Goal: Information Seeking & Learning: Learn about a topic

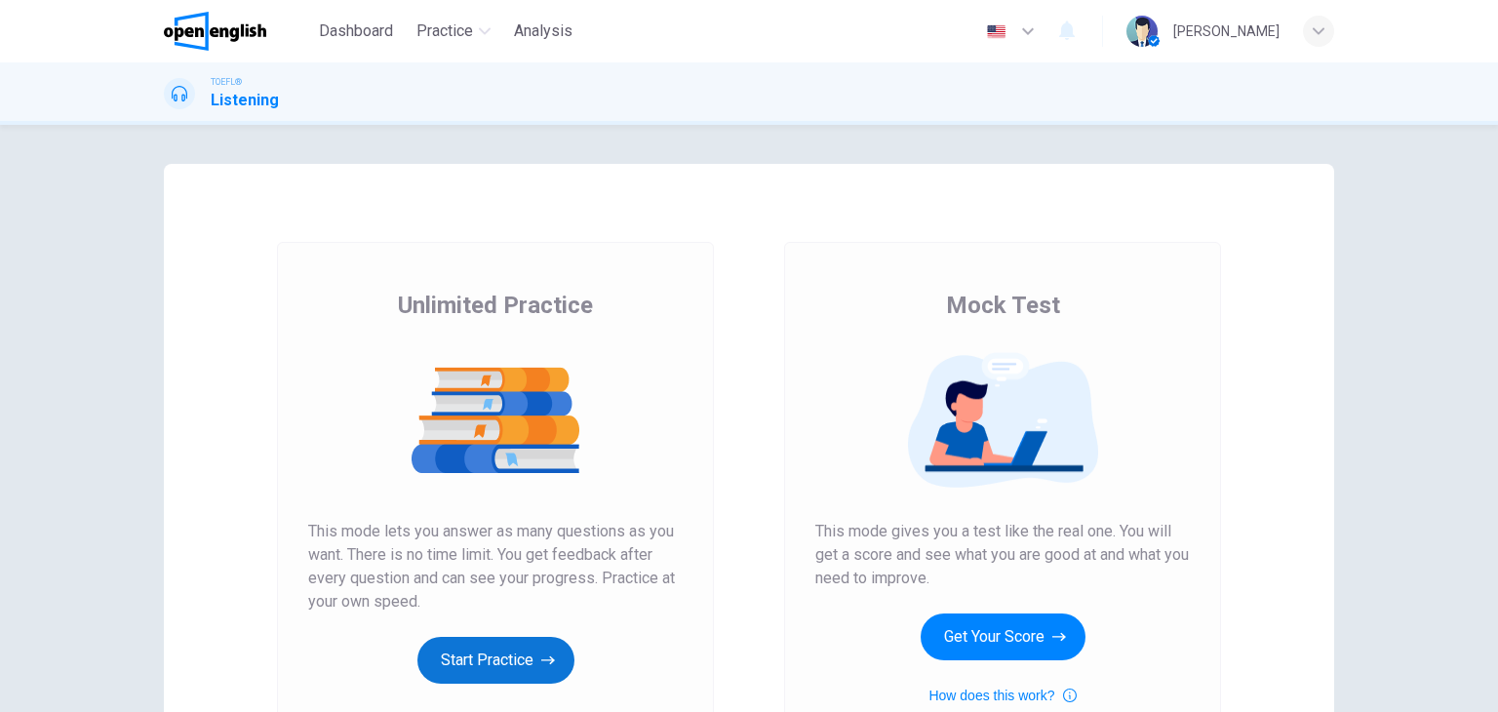
click at [541, 662] on icon "button" at bounding box center [548, 660] width 14 height 20
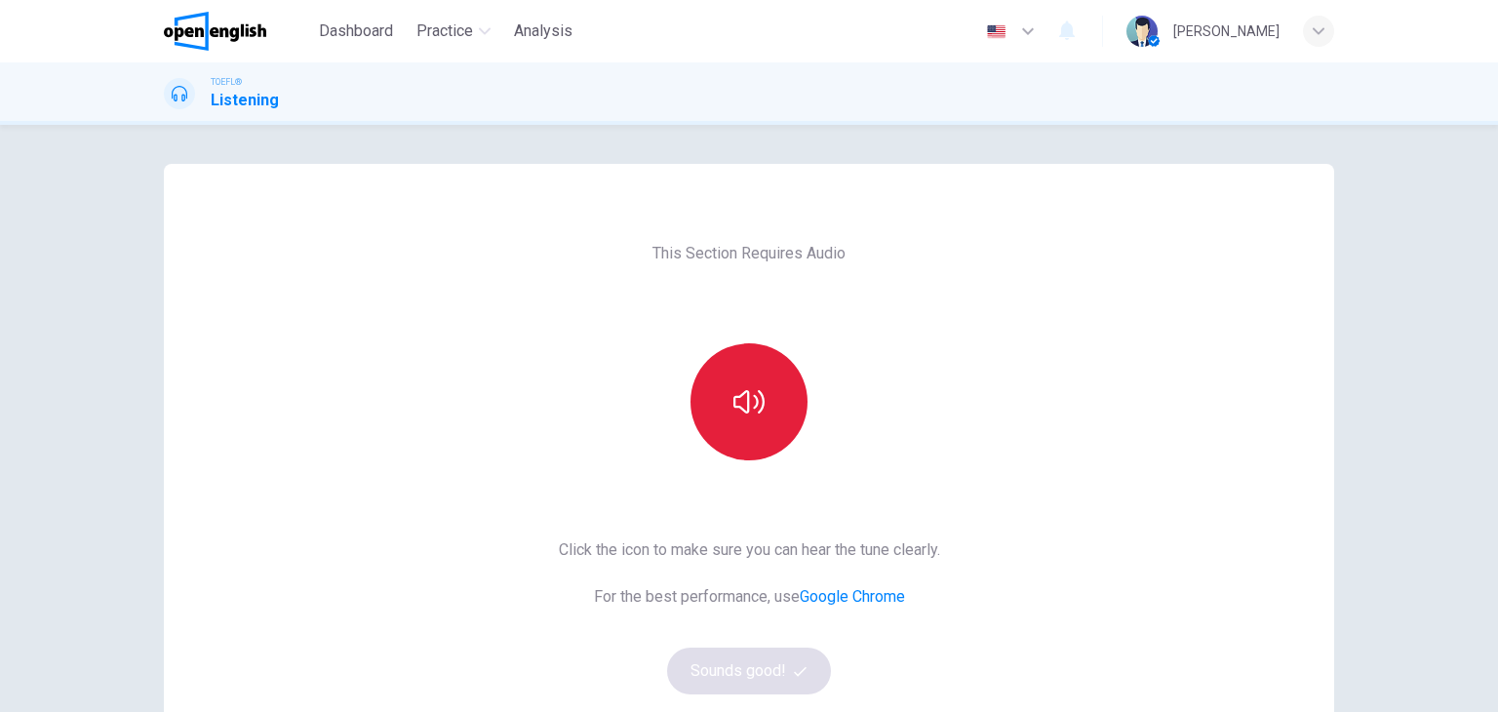
click at [745, 422] on button "button" at bounding box center [748, 401] width 117 height 117
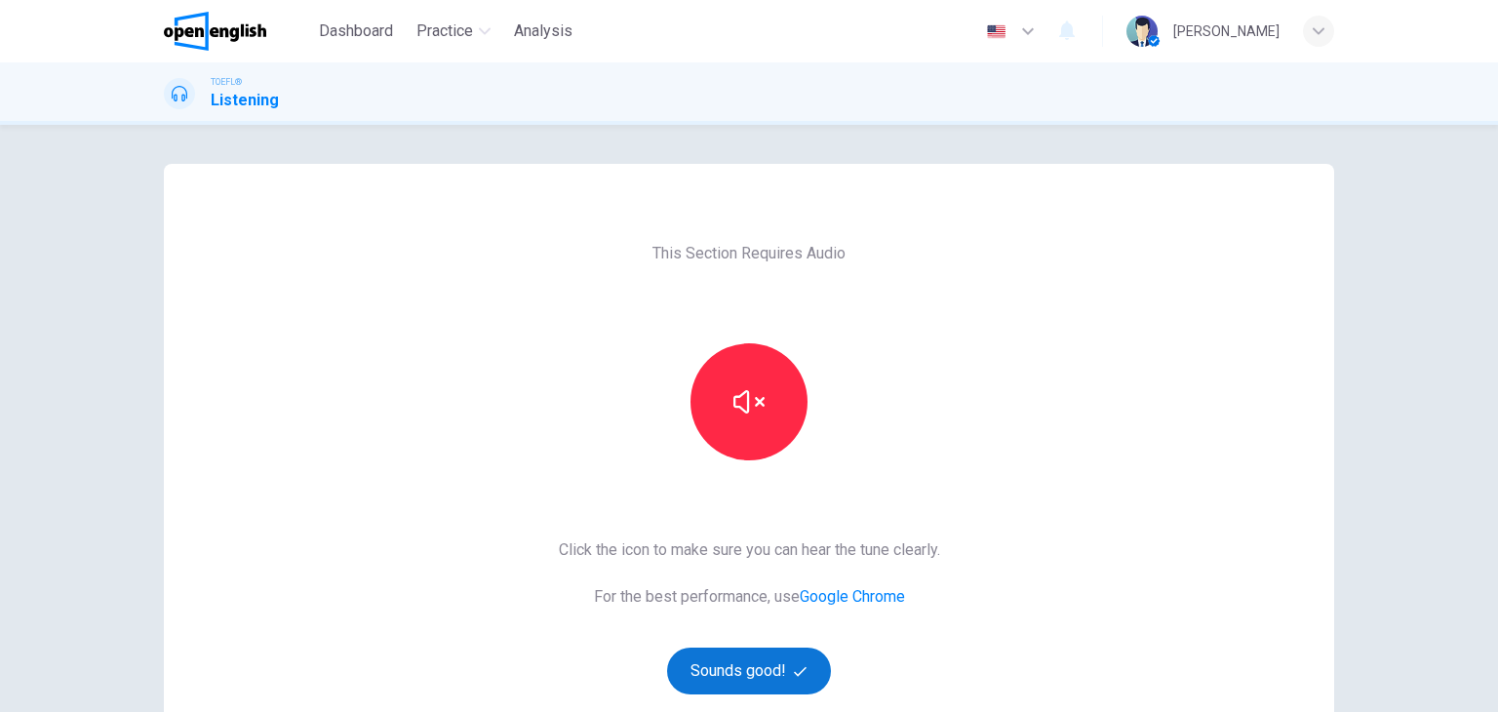
click at [776, 667] on button "Sounds good!" at bounding box center [749, 670] width 164 height 47
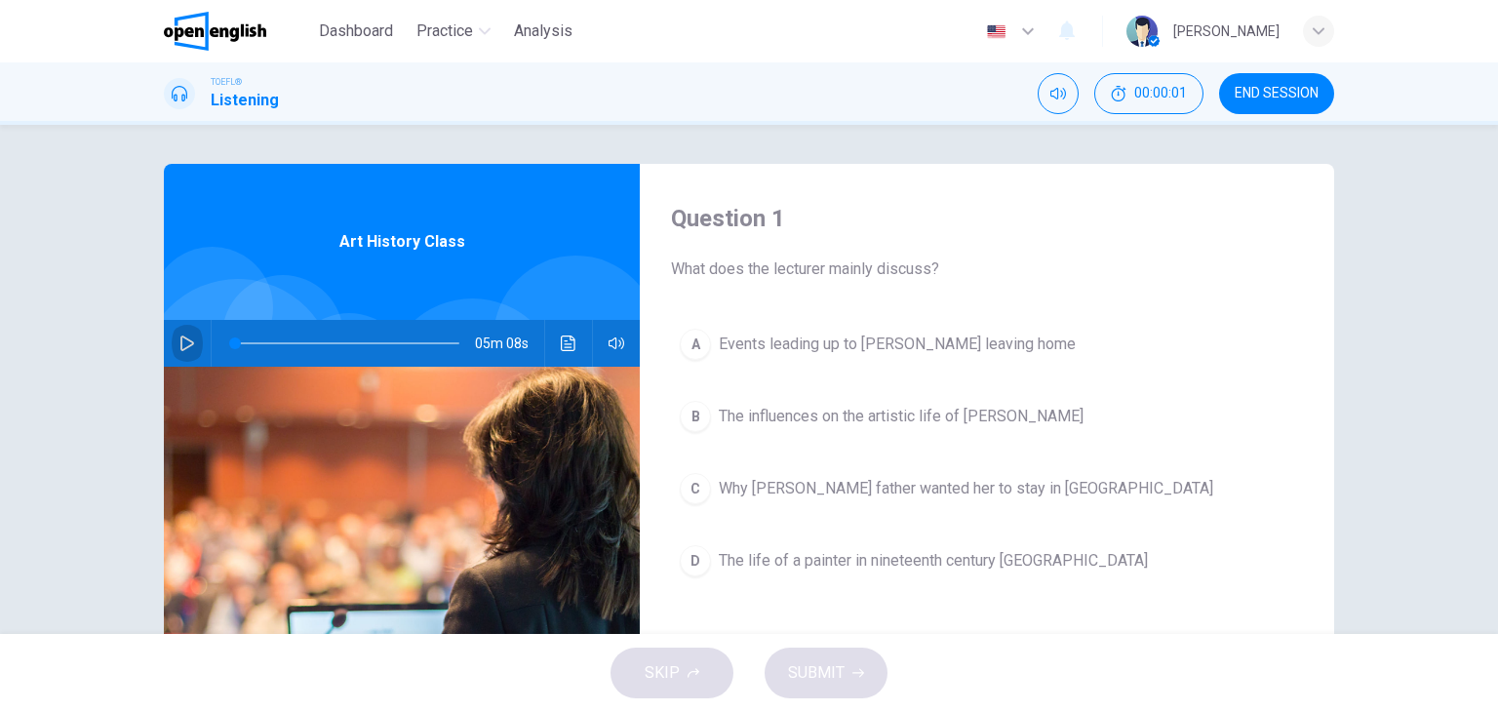
click at [179, 339] on icon "button" at bounding box center [187, 343] width 16 height 16
click at [993, 144] on div "Question 1 What does the lecturer mainly discuss? A Events leading up to Mary C…" at bounding box center [749, 379] width 1498 height 509
type input "**"
click at [217, 30] on img at bounding box center [215, 31] width 102 height 39
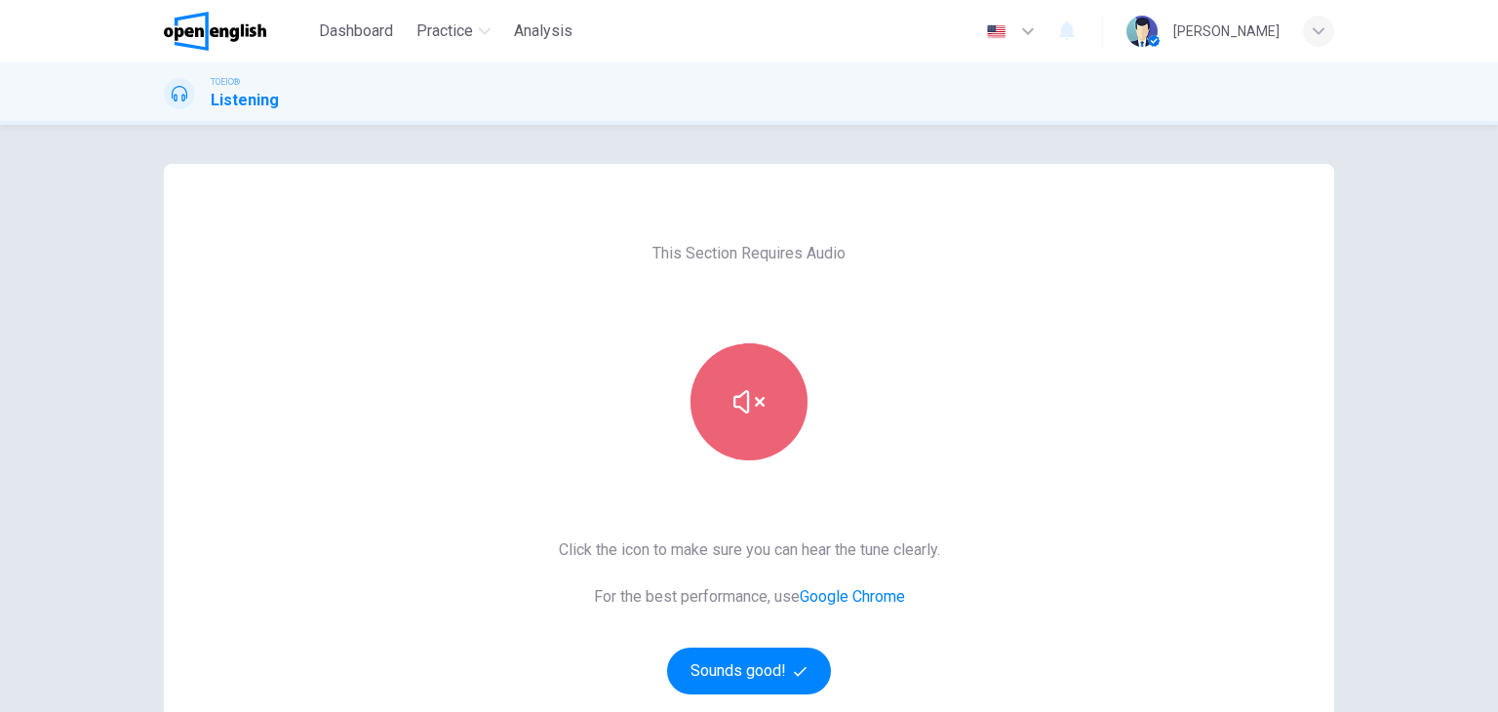
click at [750, 430] on button "button" at bounding box center [748, 401] width 117 height 117
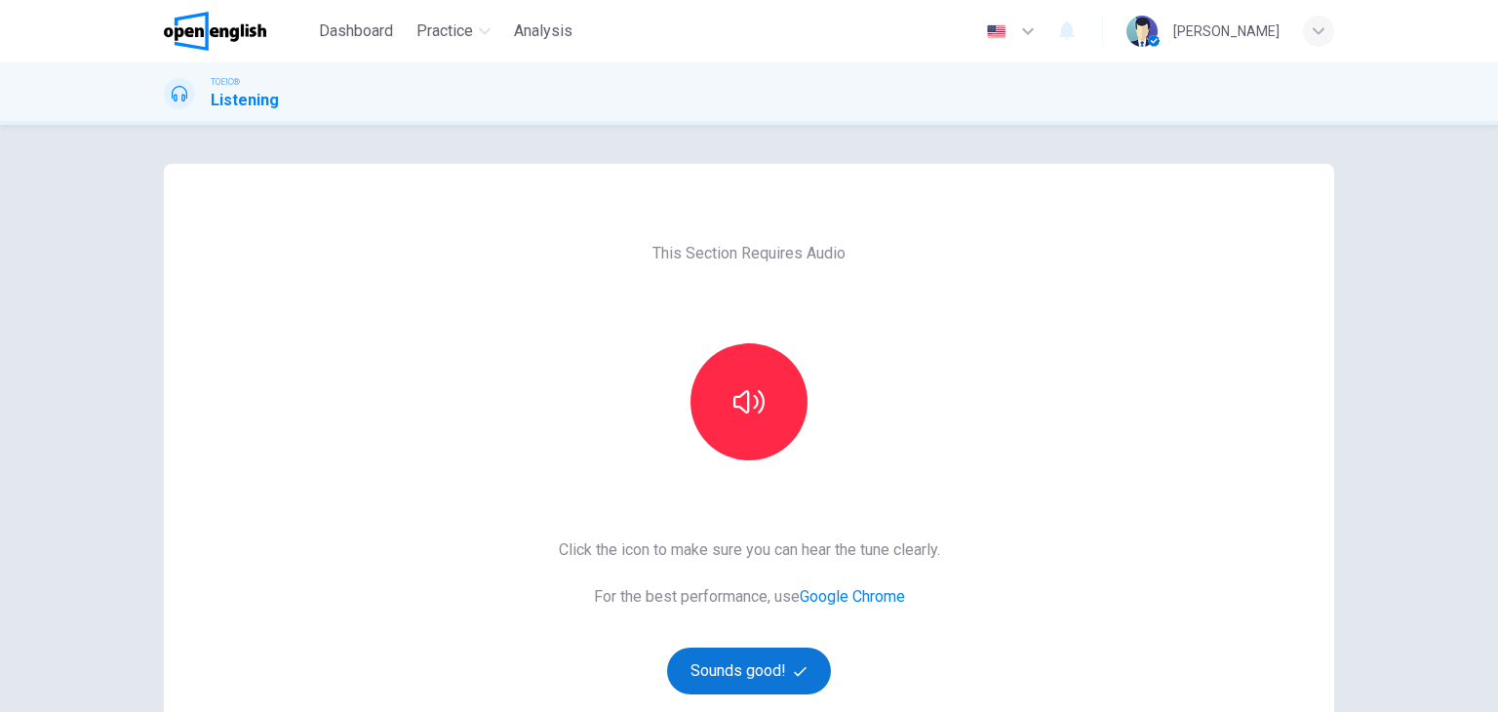
click at [757, 672] on button "Sounds good!" at bounding box center [749, 670] width 164 height 47
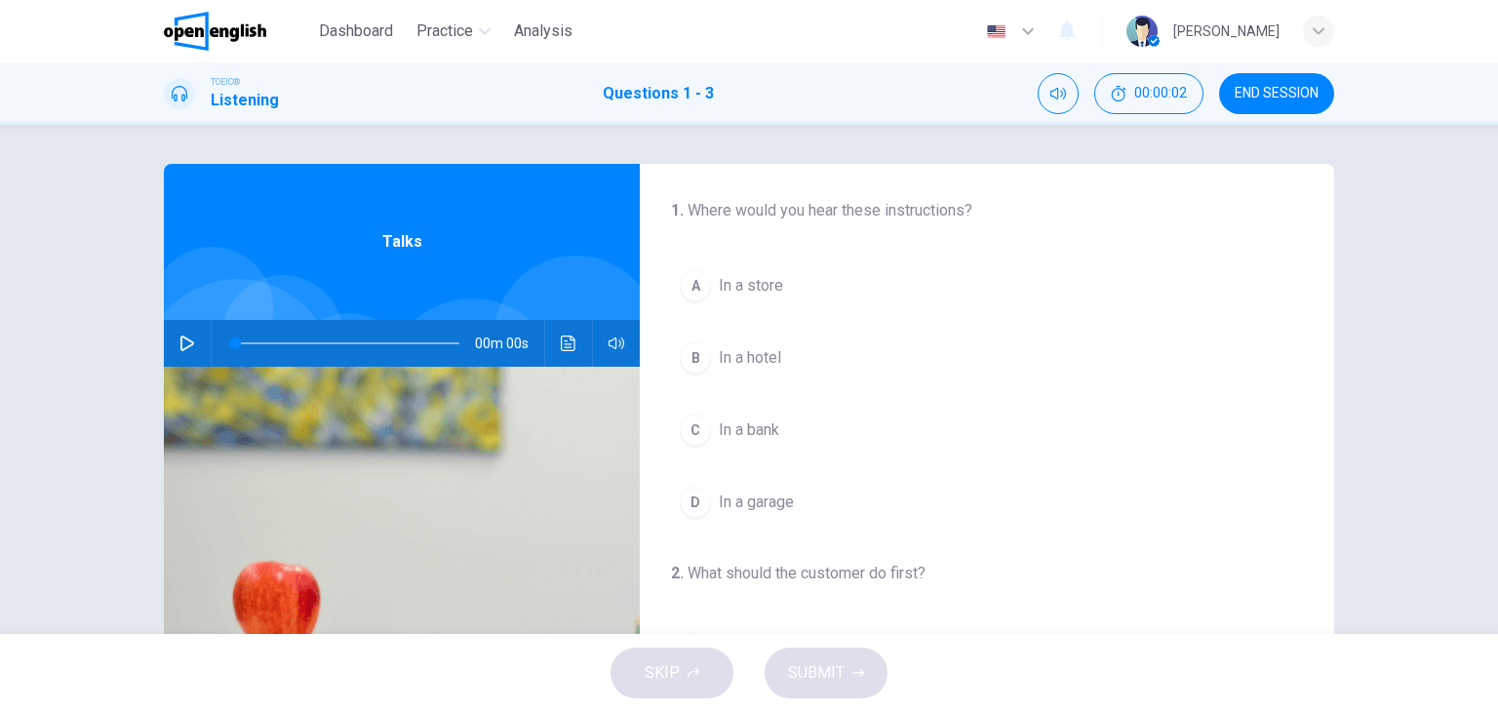
click at [179, 341] on icon "button" at bounding box center [187, 343] width 16 height 16
click at [758, 290] on span "In a store" at bounding box center [751, 285] width 64 height 23
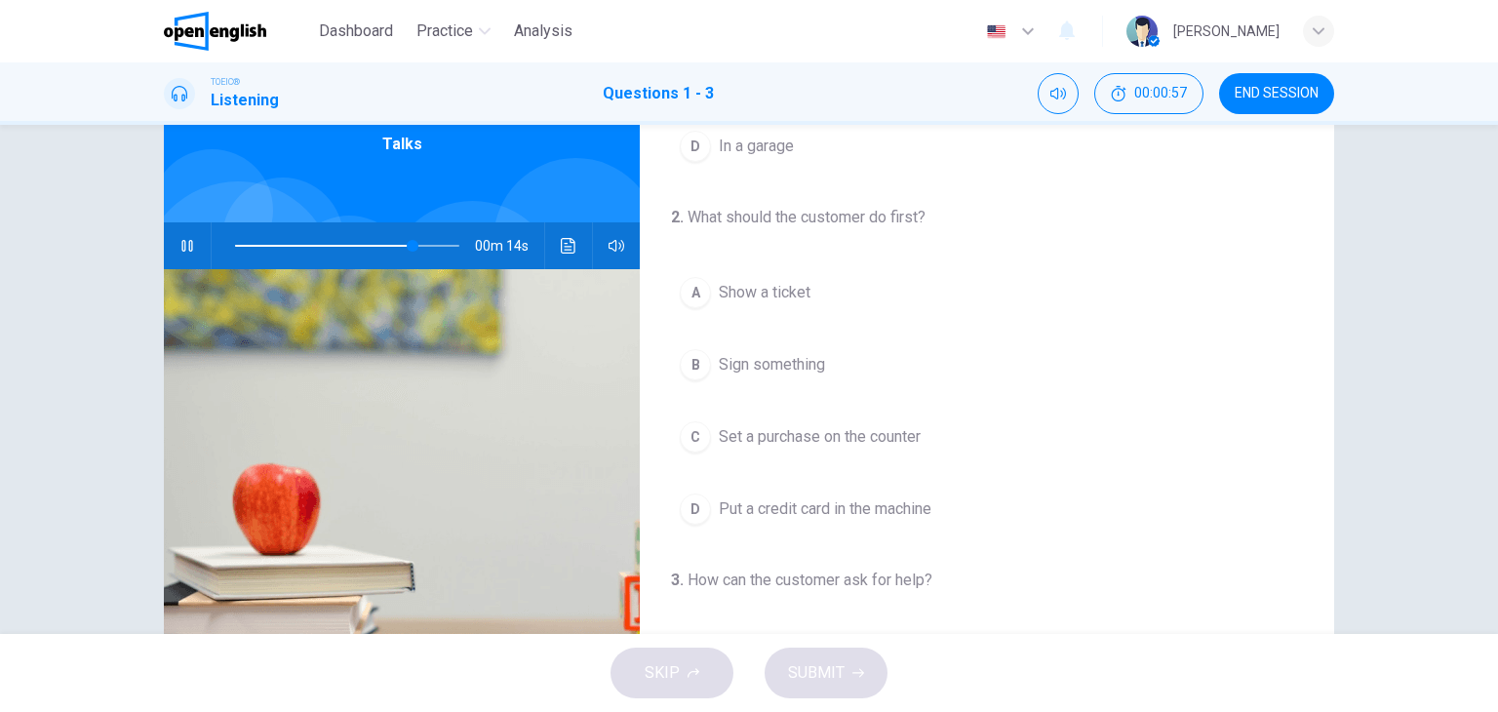
scroll to position [293, 0]
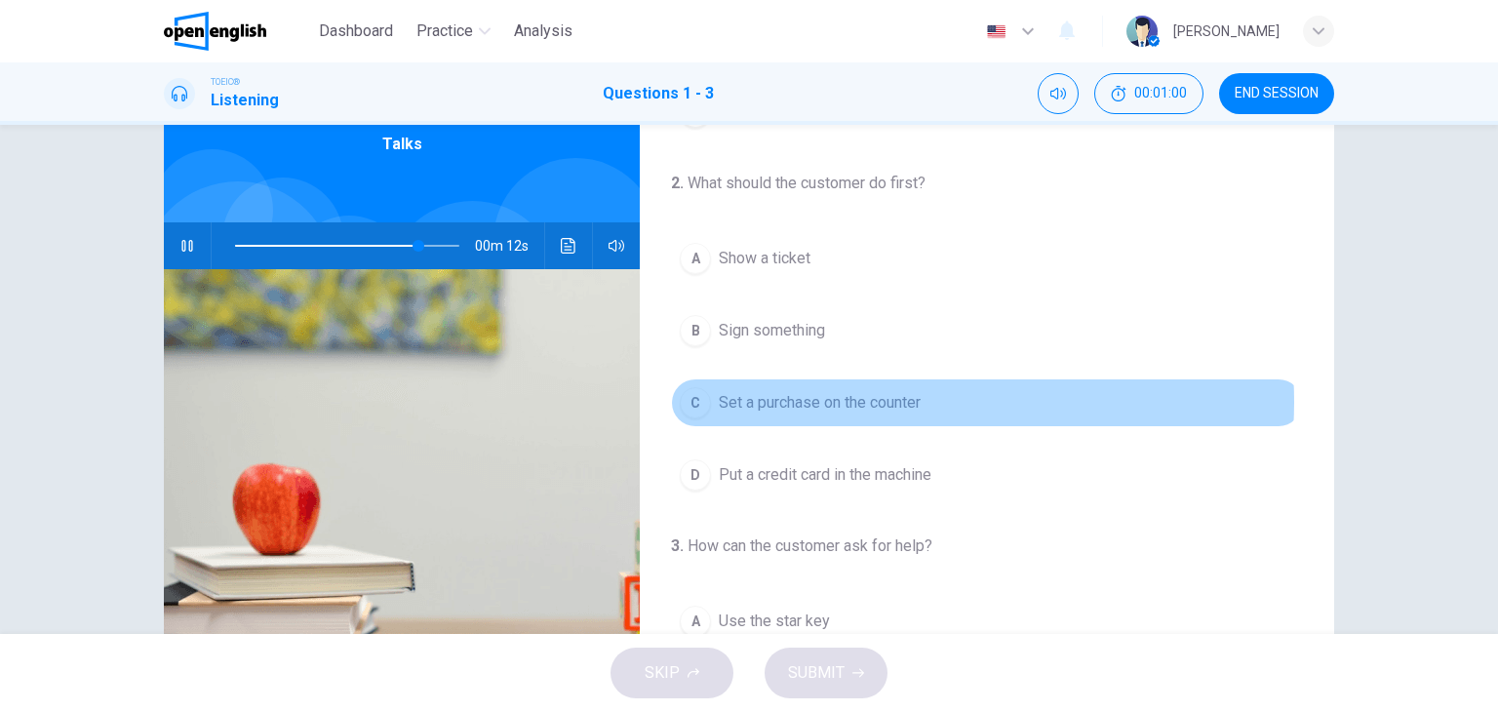
click at [898, 399] on span "Set a purchase on the counter" at bounding box center [820, 402] width 202 height 23
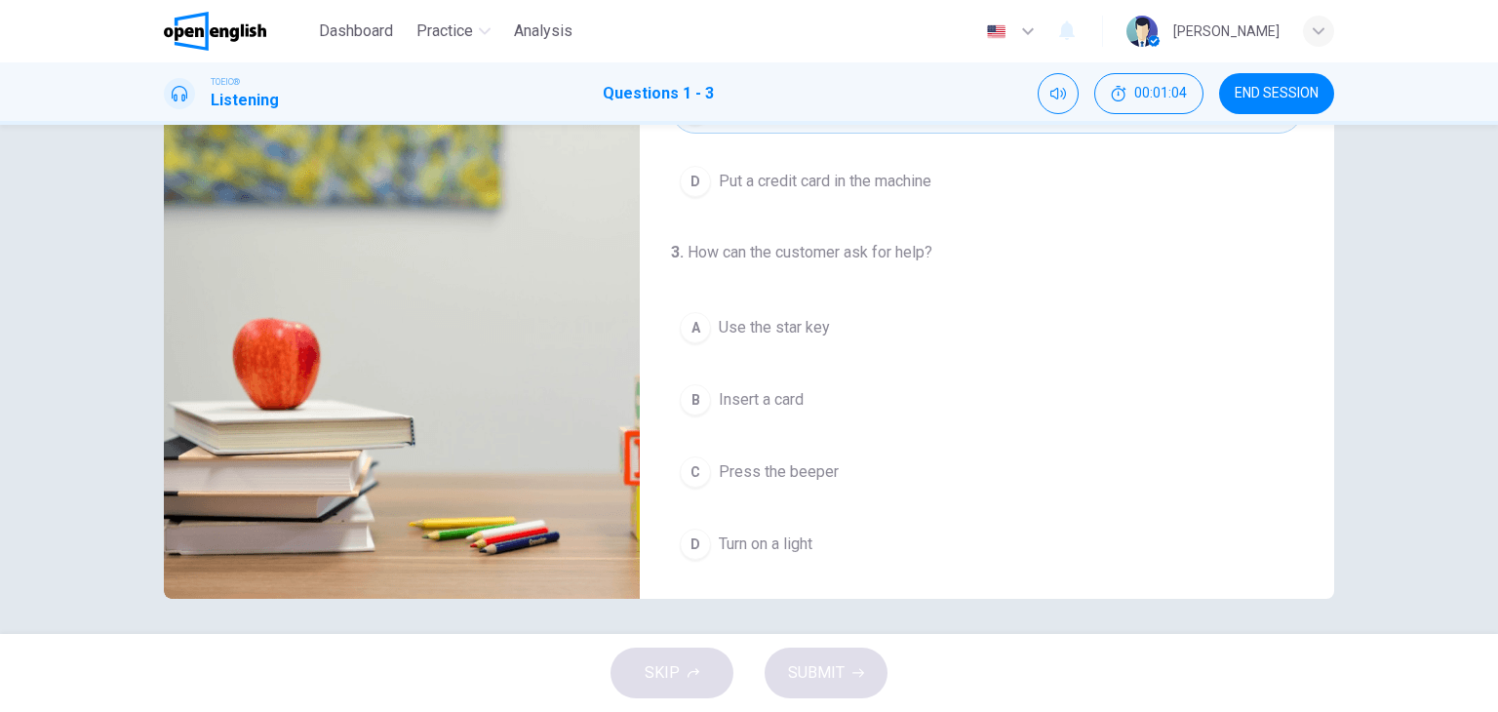
scroll to position [247, 0]
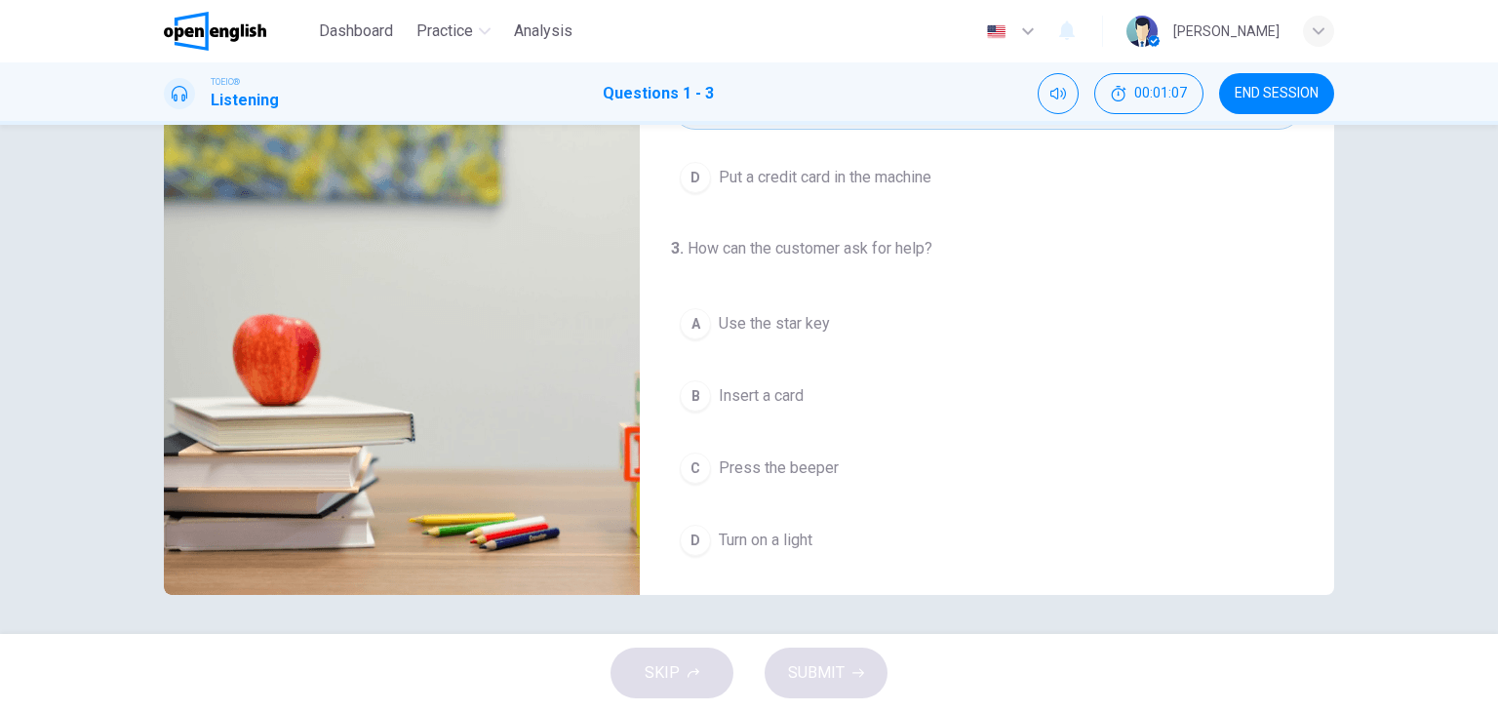
click at [802, 535] on span "Turn on a light" at bounding box center [766, 539] width 94 height 23
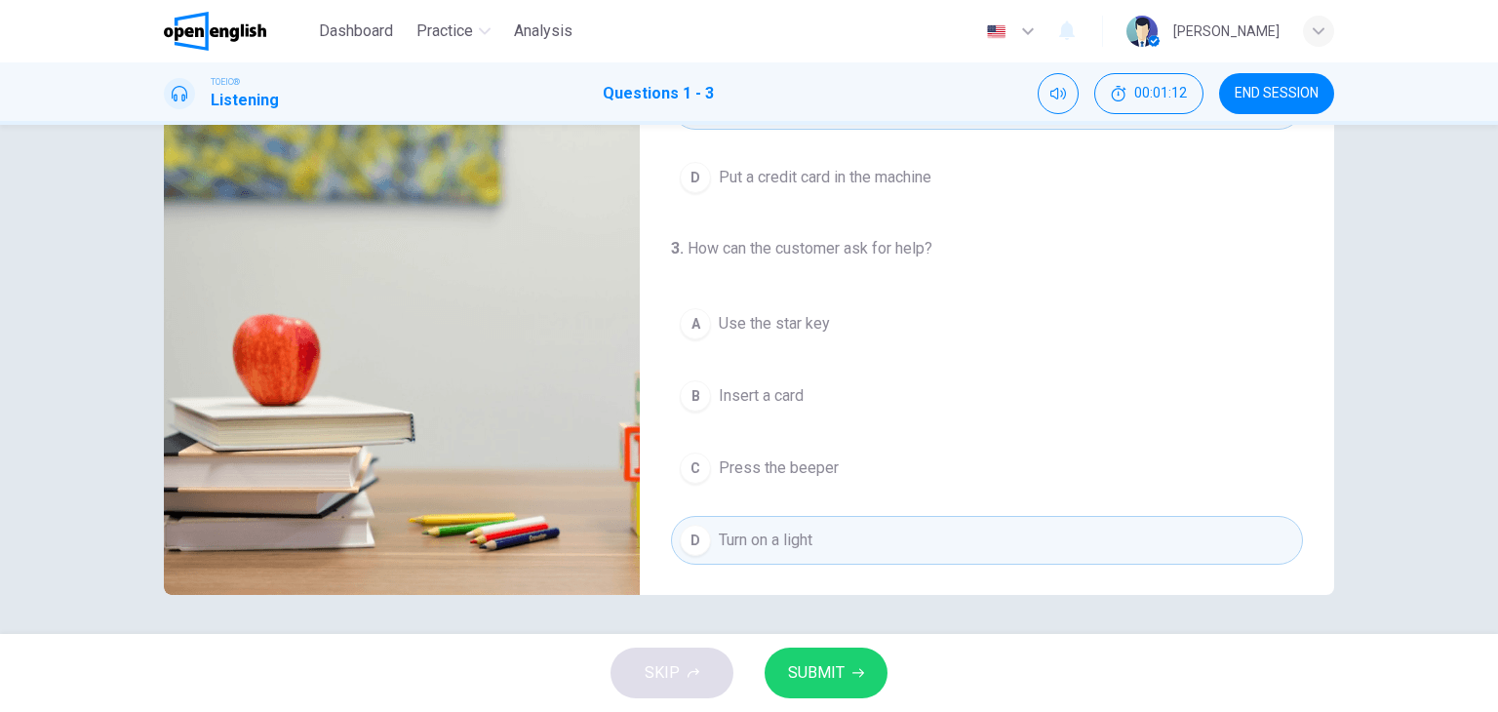
type input "*"
click at [833, 665] on span "SUBMIT" at bounding box center [816, 672] width 57 height 27
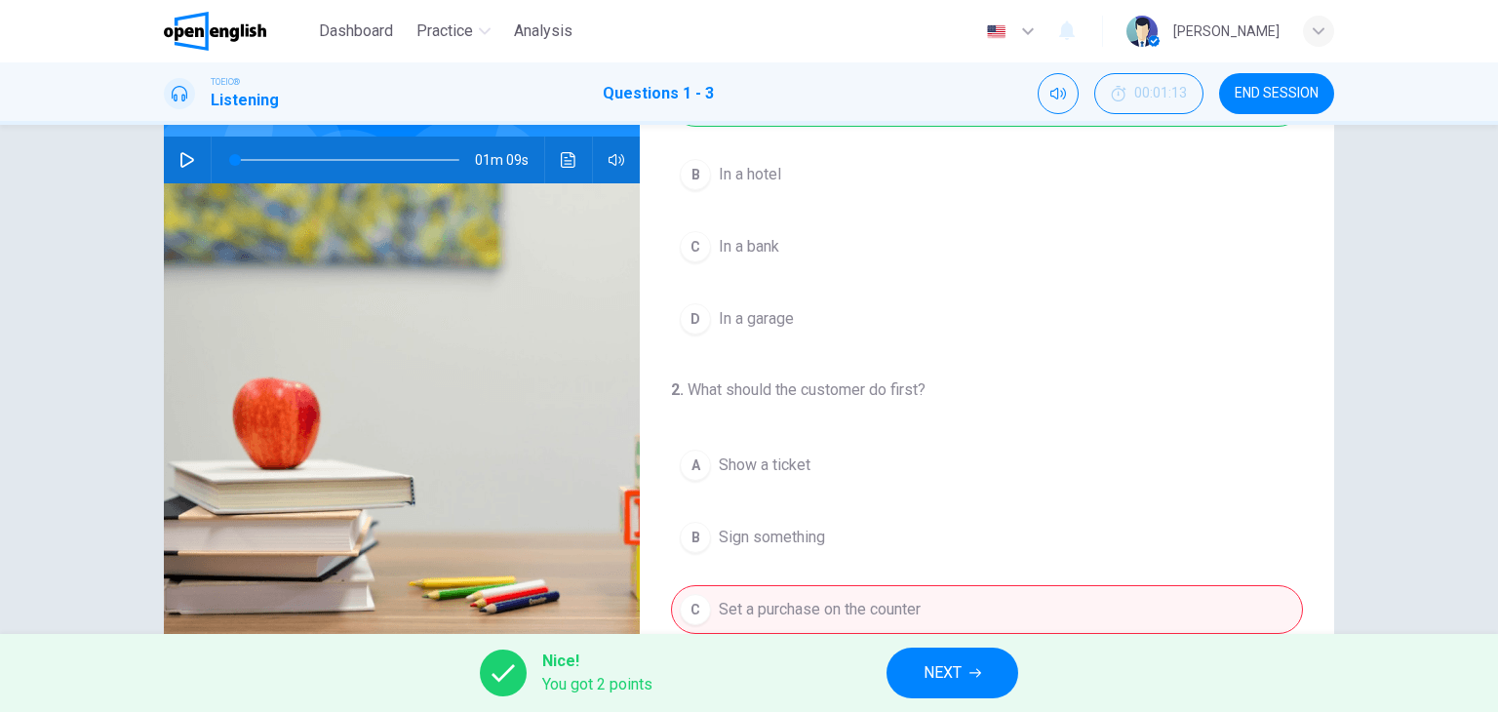
scroll to position [149, 0]
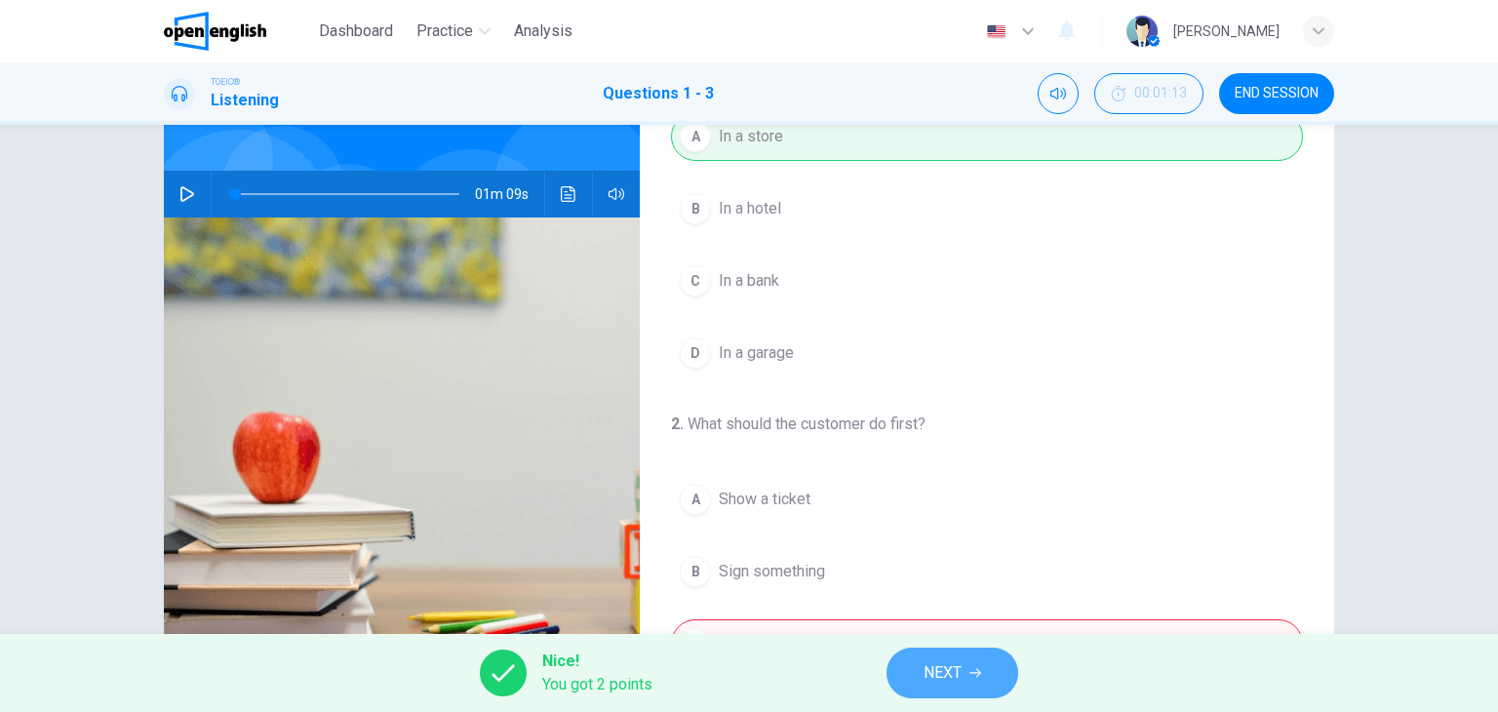
click at [979, 672] on icon "button" at bounding box center [975, 673] width 12 height 9
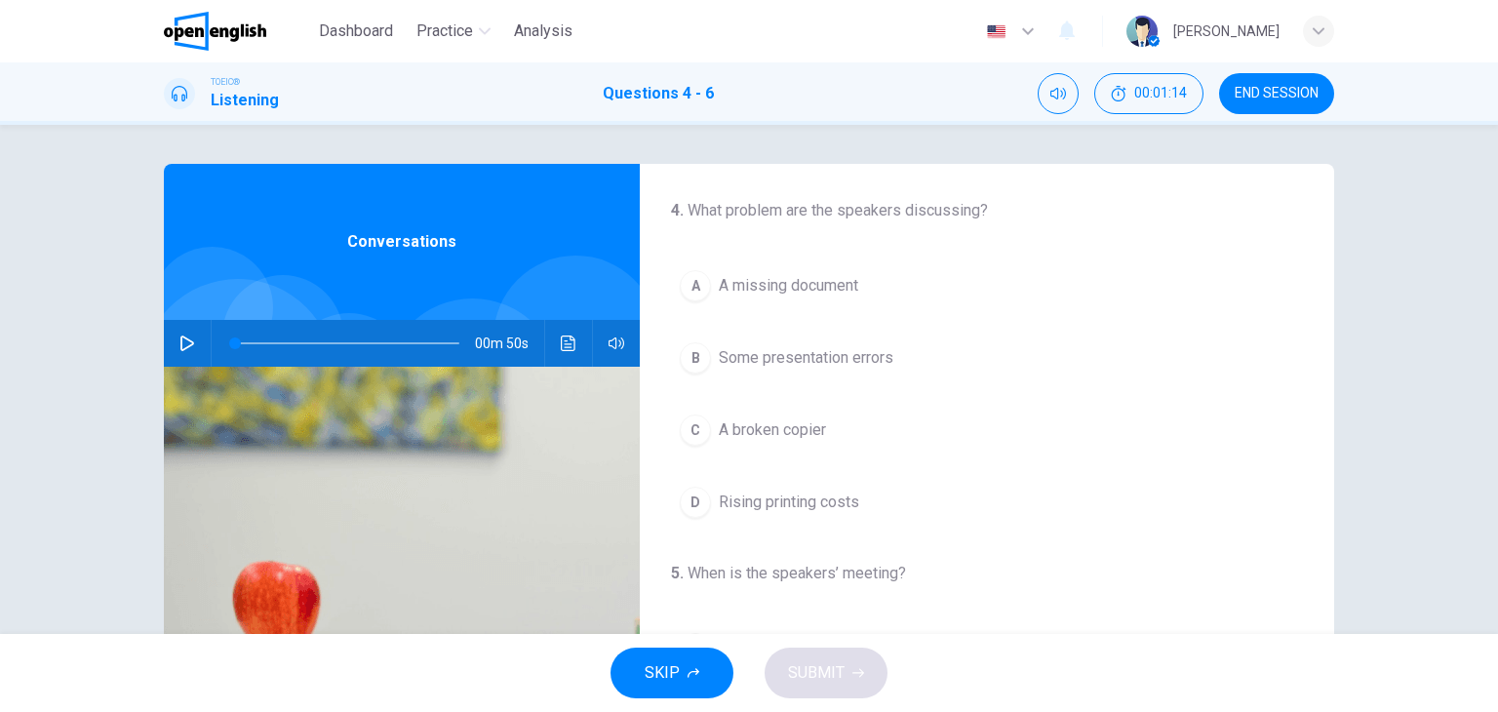
click at [179, 344] on icon "button" at bounding box center [187, 343] width 16 height 16
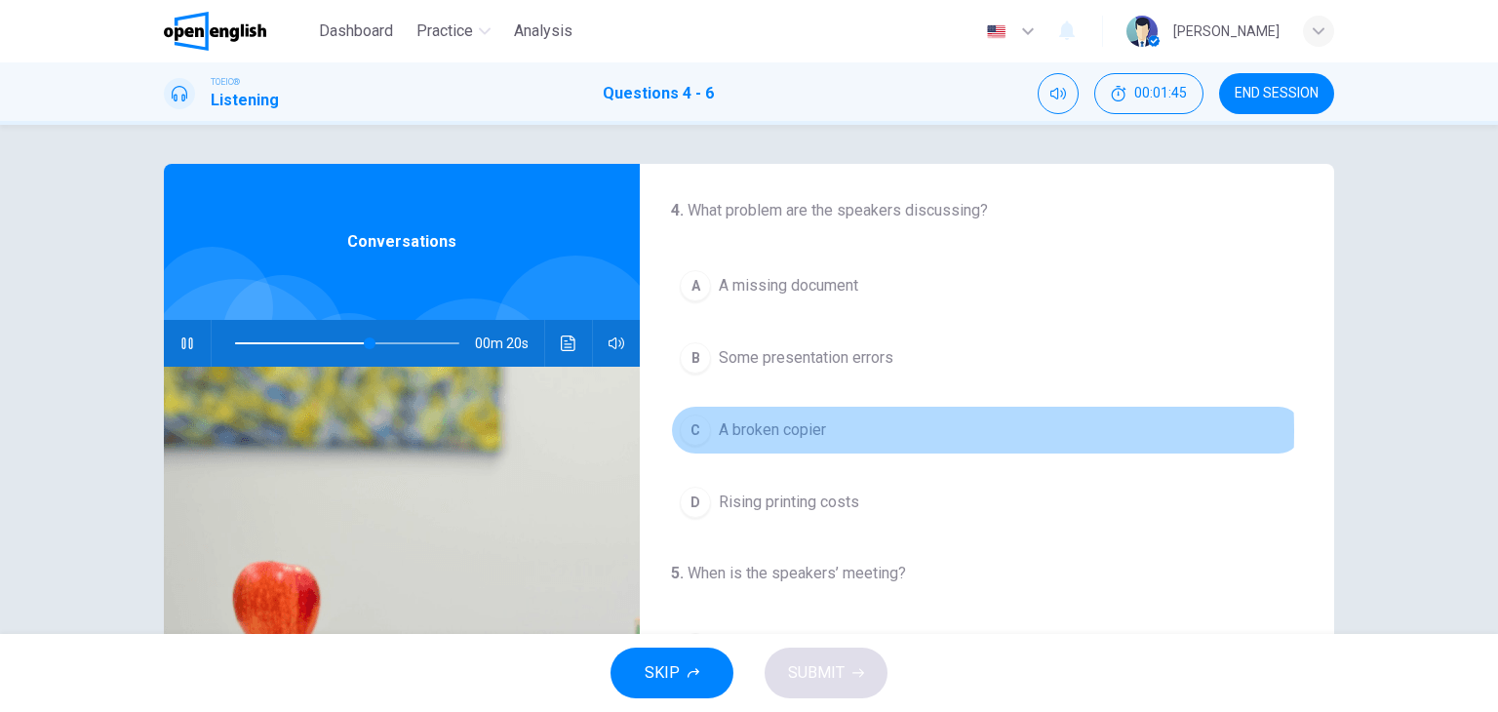
click at [803, 430] on span "A broken copier" at bounding box center [772, 429] width 107 height 23
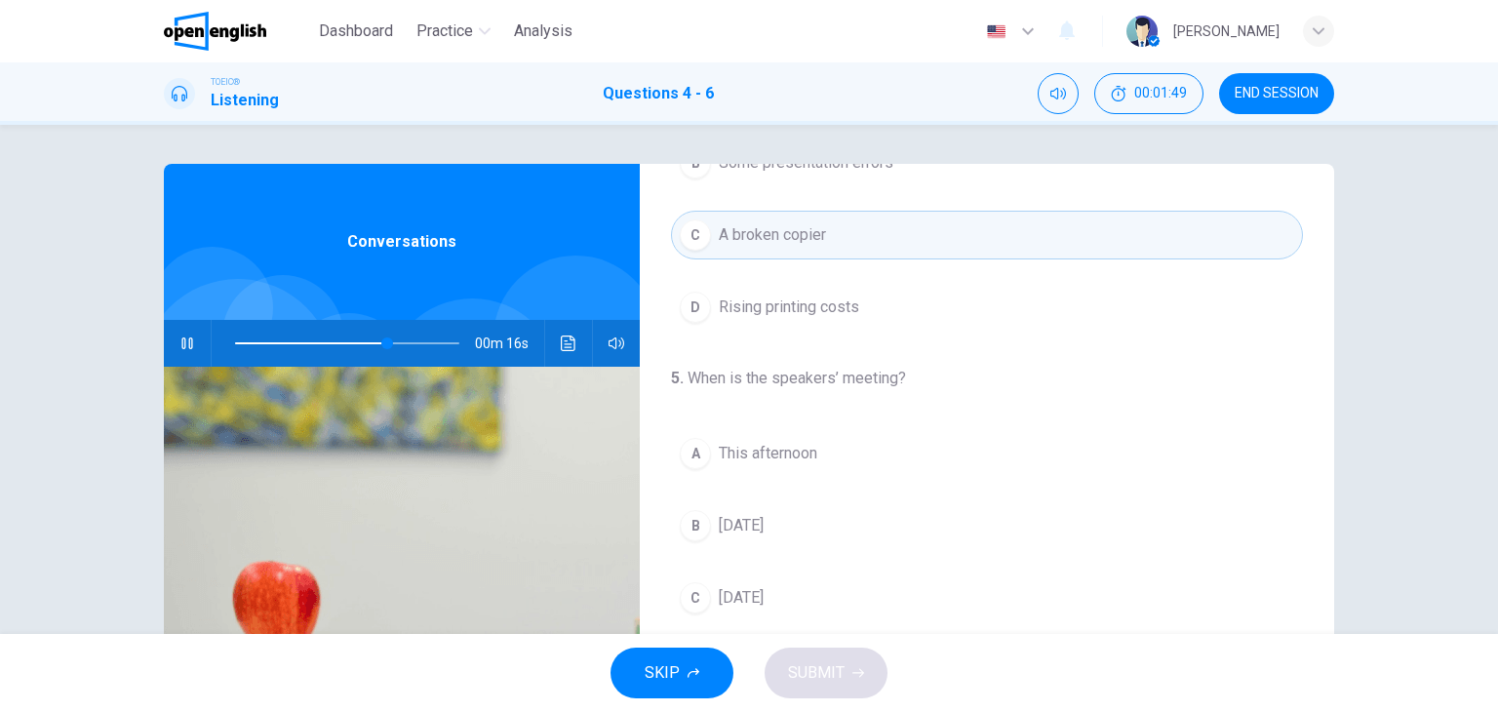
scroll to position [293, 0]
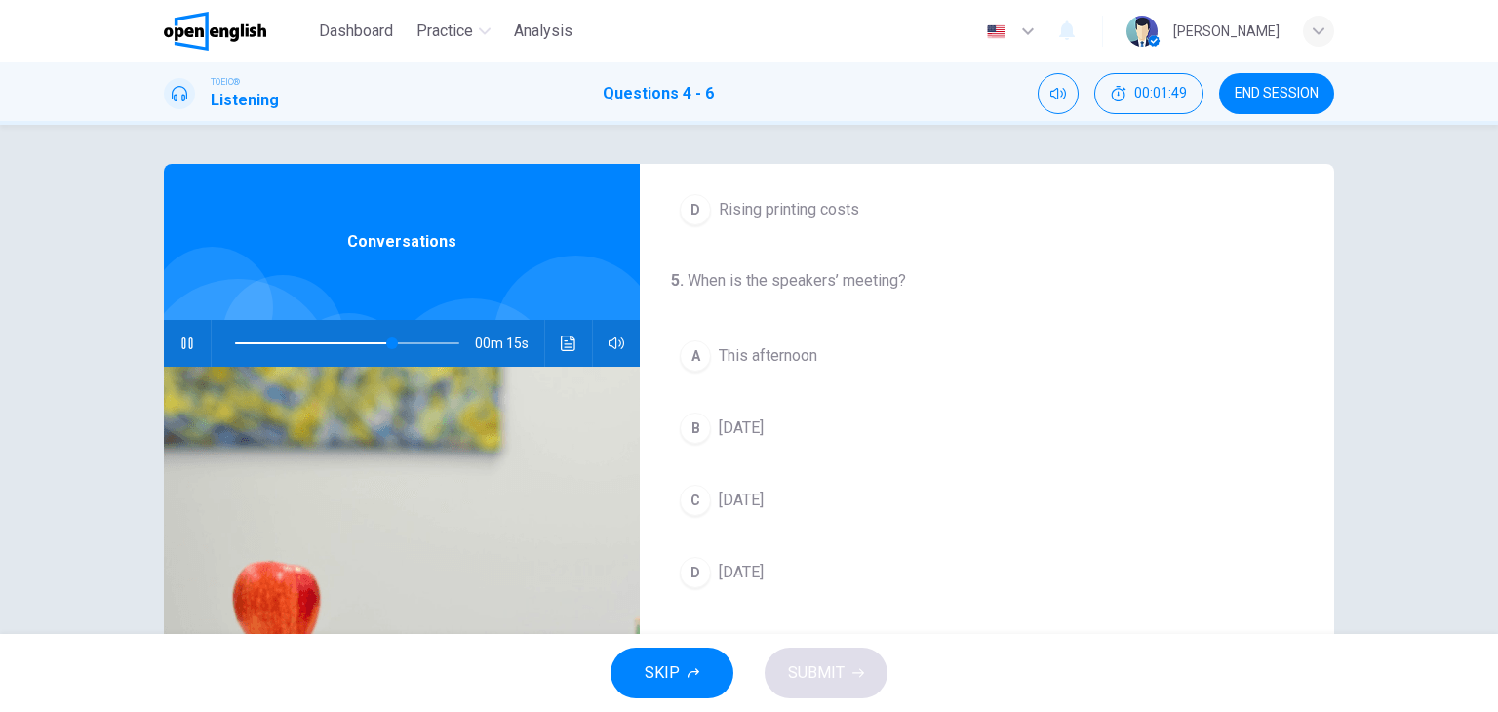
click at [737, 501] on span "[DATE]" at bounding box center [741, 500] width 45 height 23
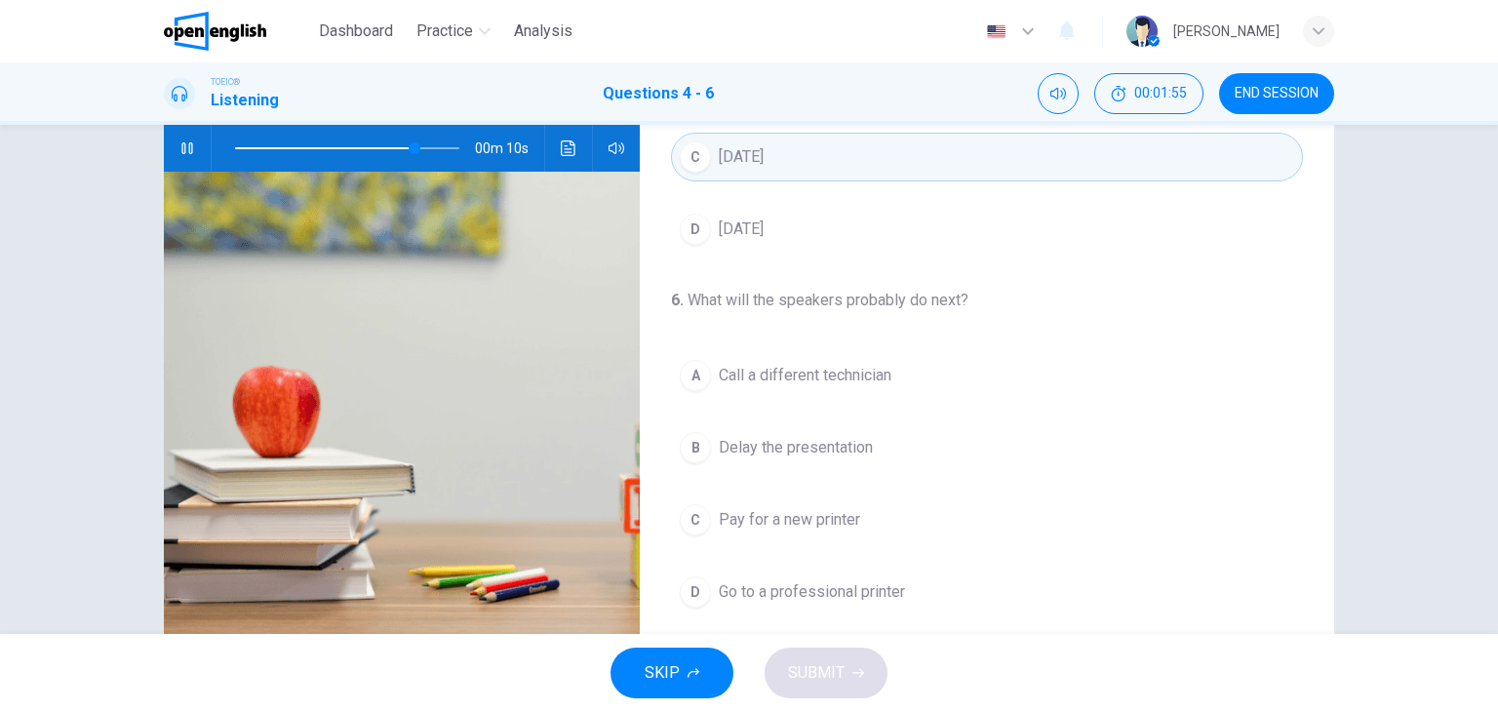
scroll to position [247, 0]
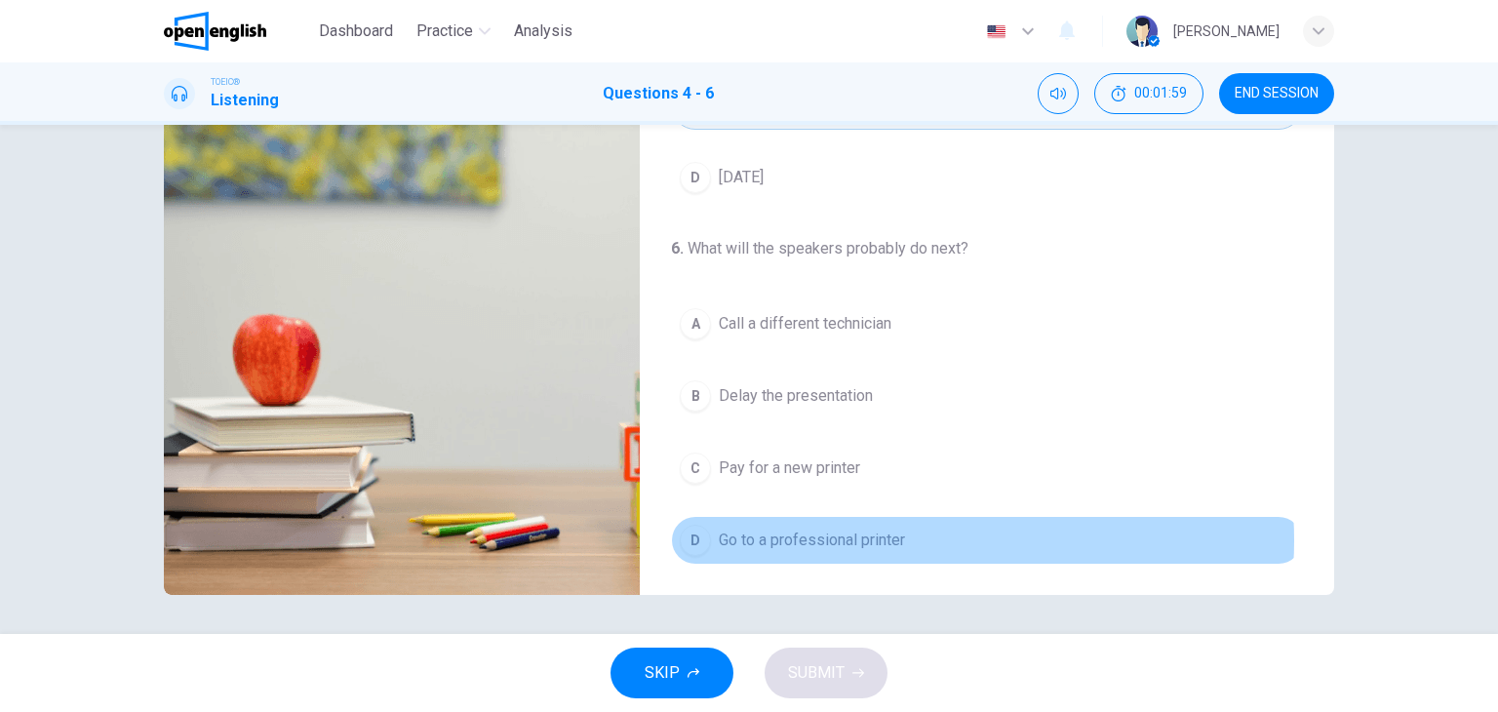
click at [894, 535] on span "Go to a professional printer" at bounding box center [812, 539] width 186 height 23
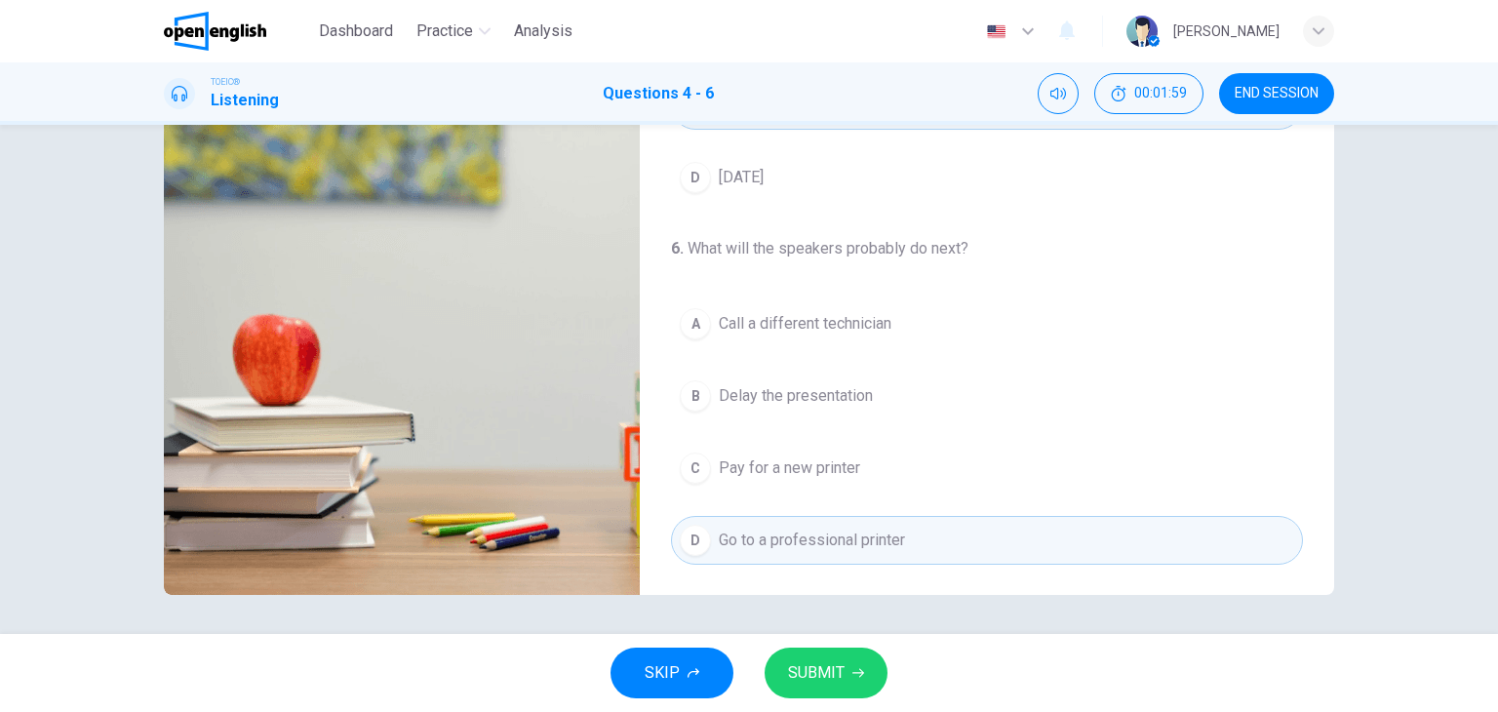
click at [835, 680] on span "SUBMIT" at bounding box center [816, 672] width 57 height 27
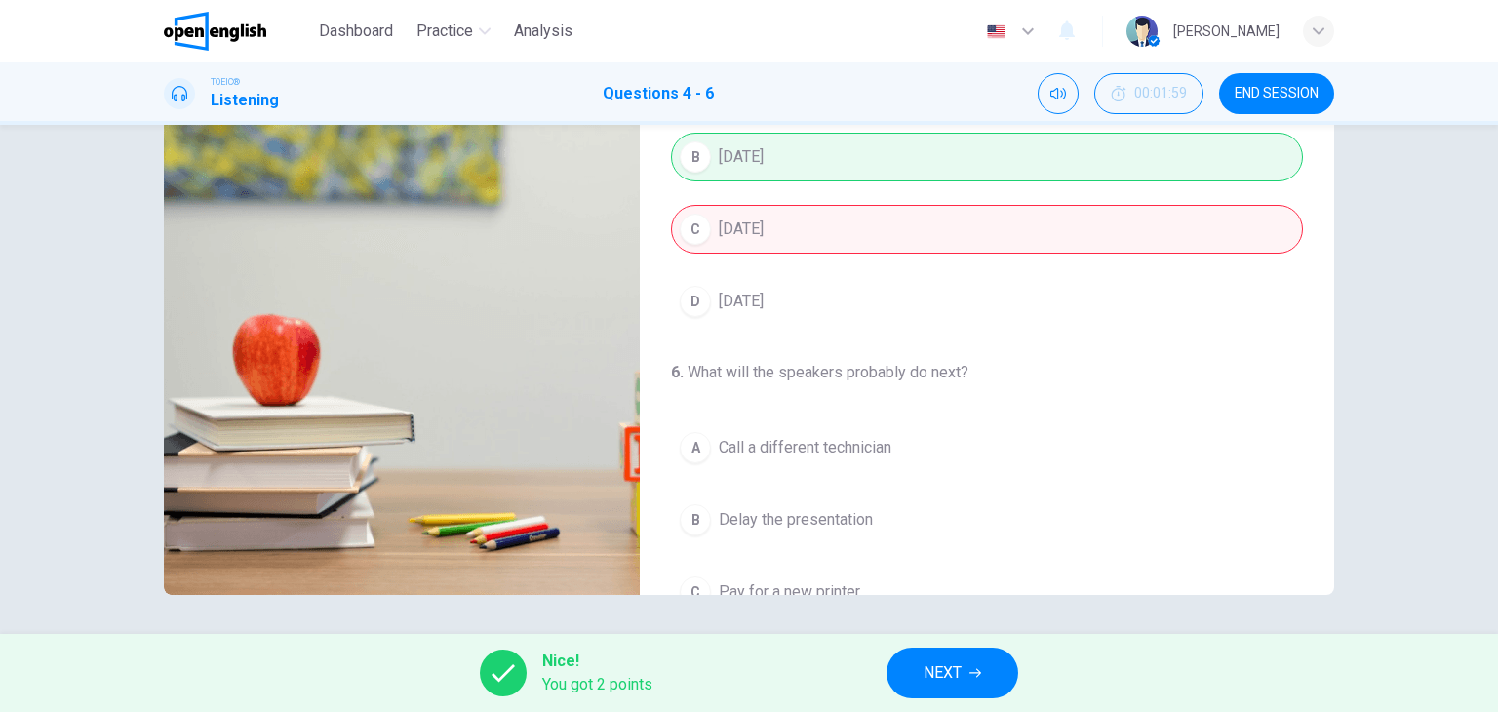
scroll to position [51, 0]
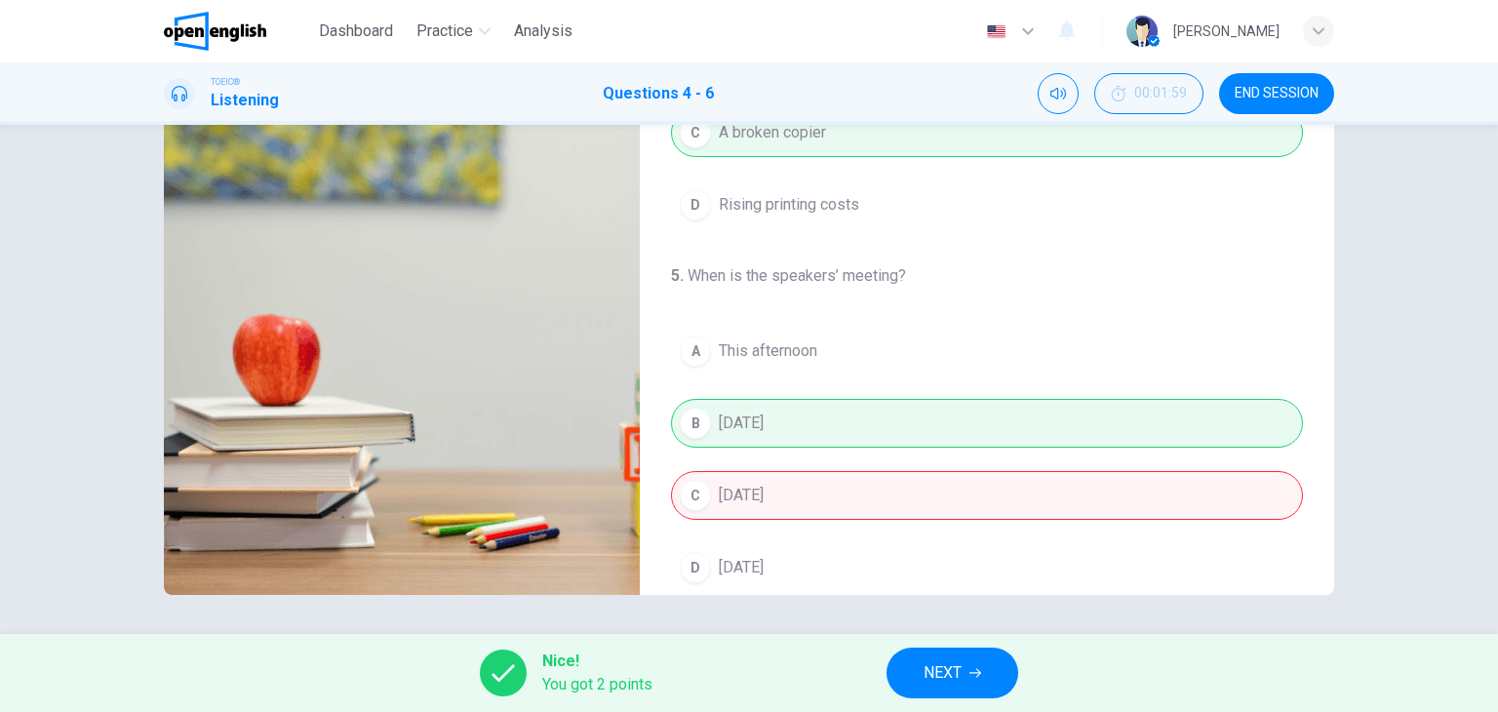
type input "**"
click at [967, 668] on button "NEXT" at bounding box center [952, 672] width 132 height 51
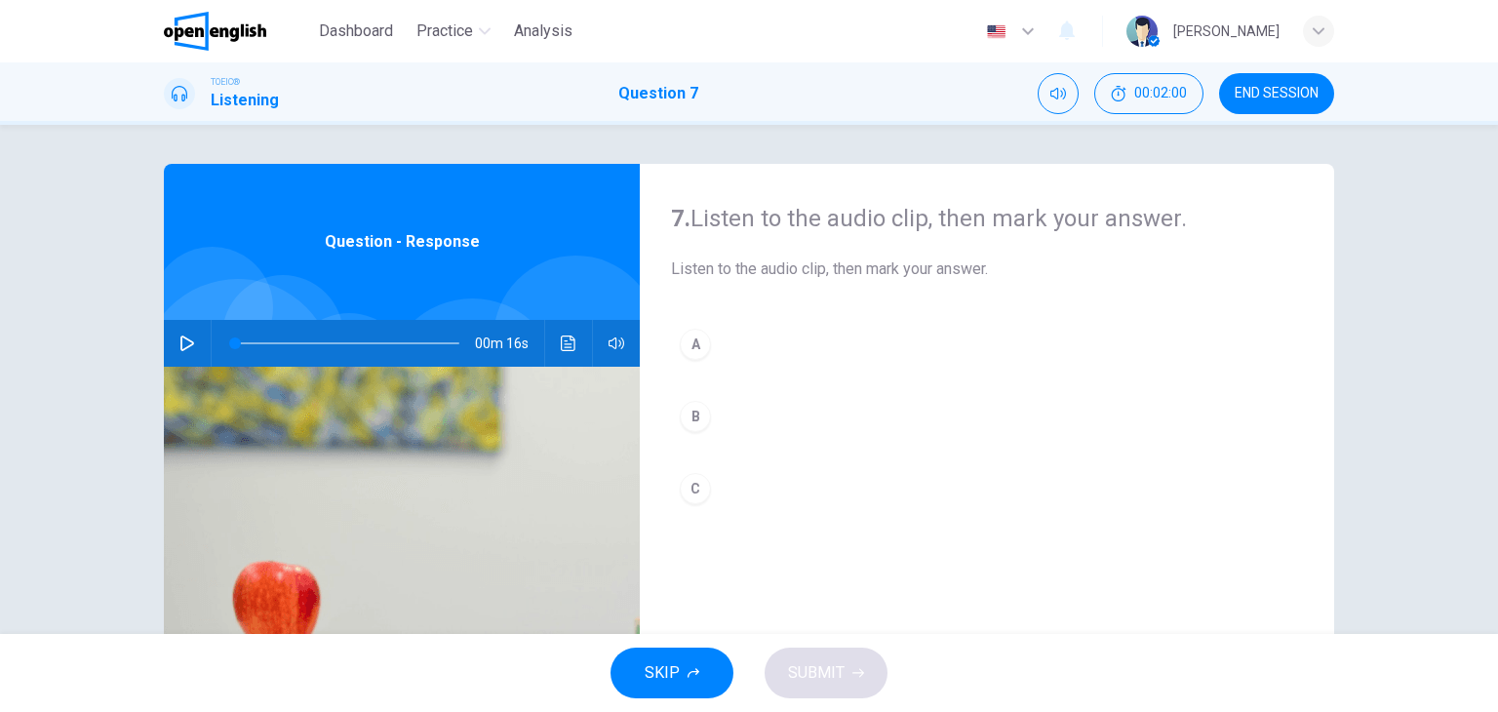
click at [176, 333] on button "button" at bounding box center [187, 343] width 31 height 47
click at [692, 489] on div "C" at bounding box center [695, 488] width 31 height 31
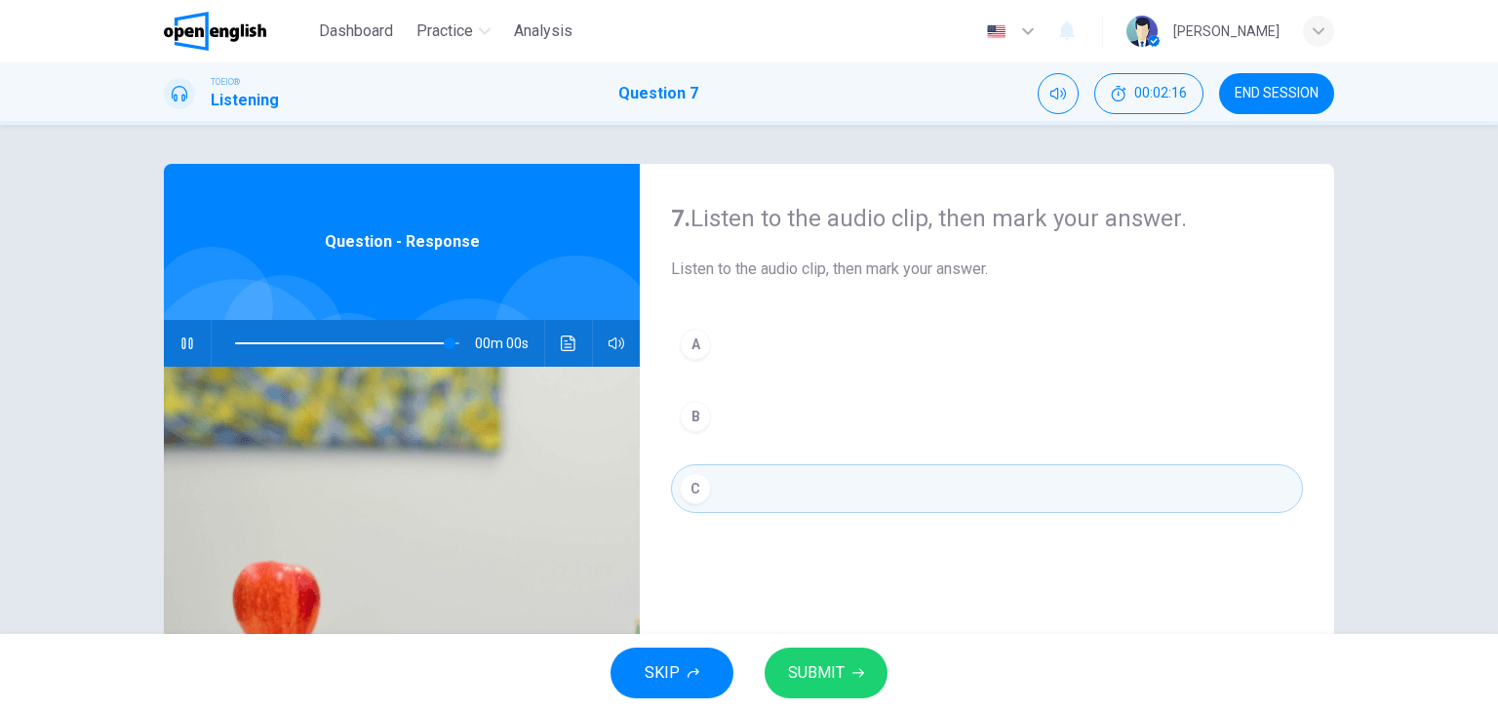
type input "*"
click at [836, 676] on span "SUBMIT" at bounding box center [816, 672] width 57 height 27
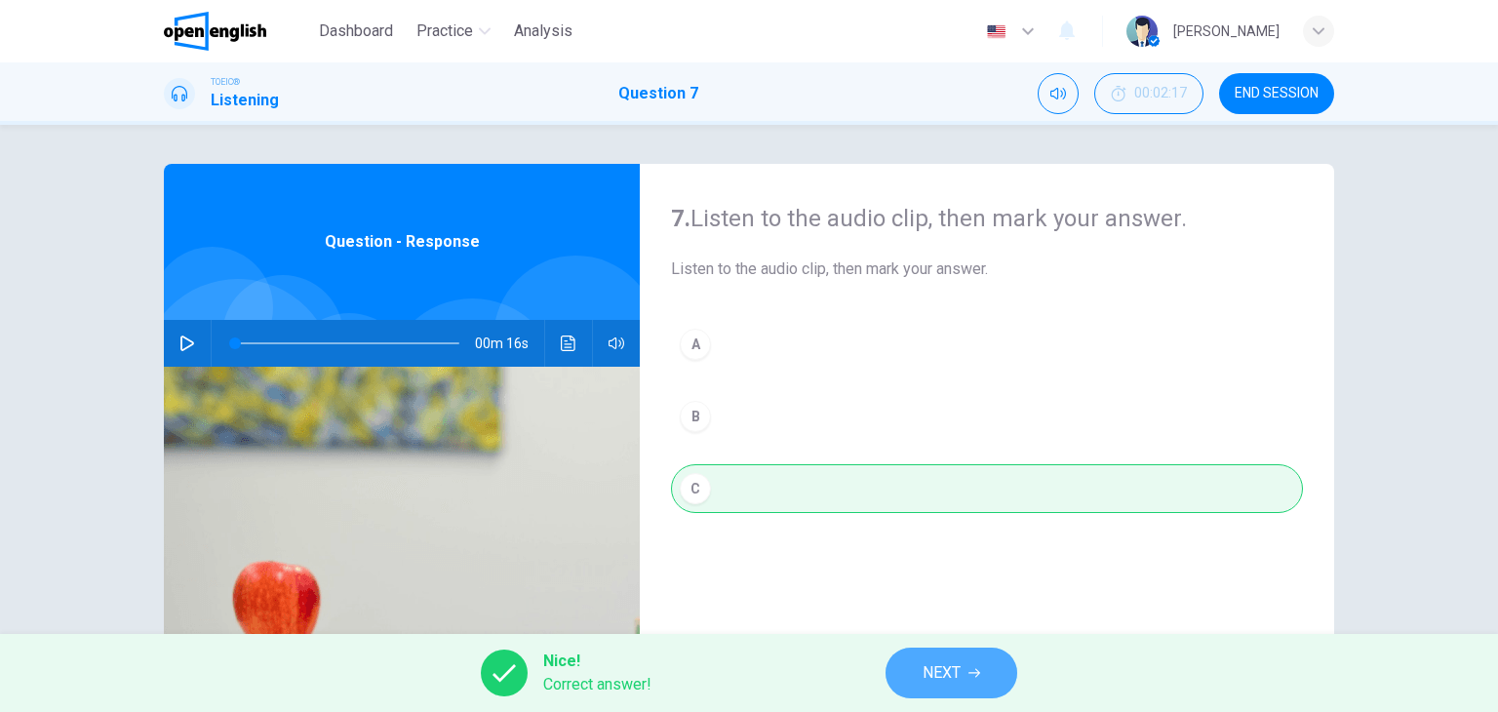
click at [939, 687] on button "NEXT" at bounding box center [951, 672] width 132 height 51
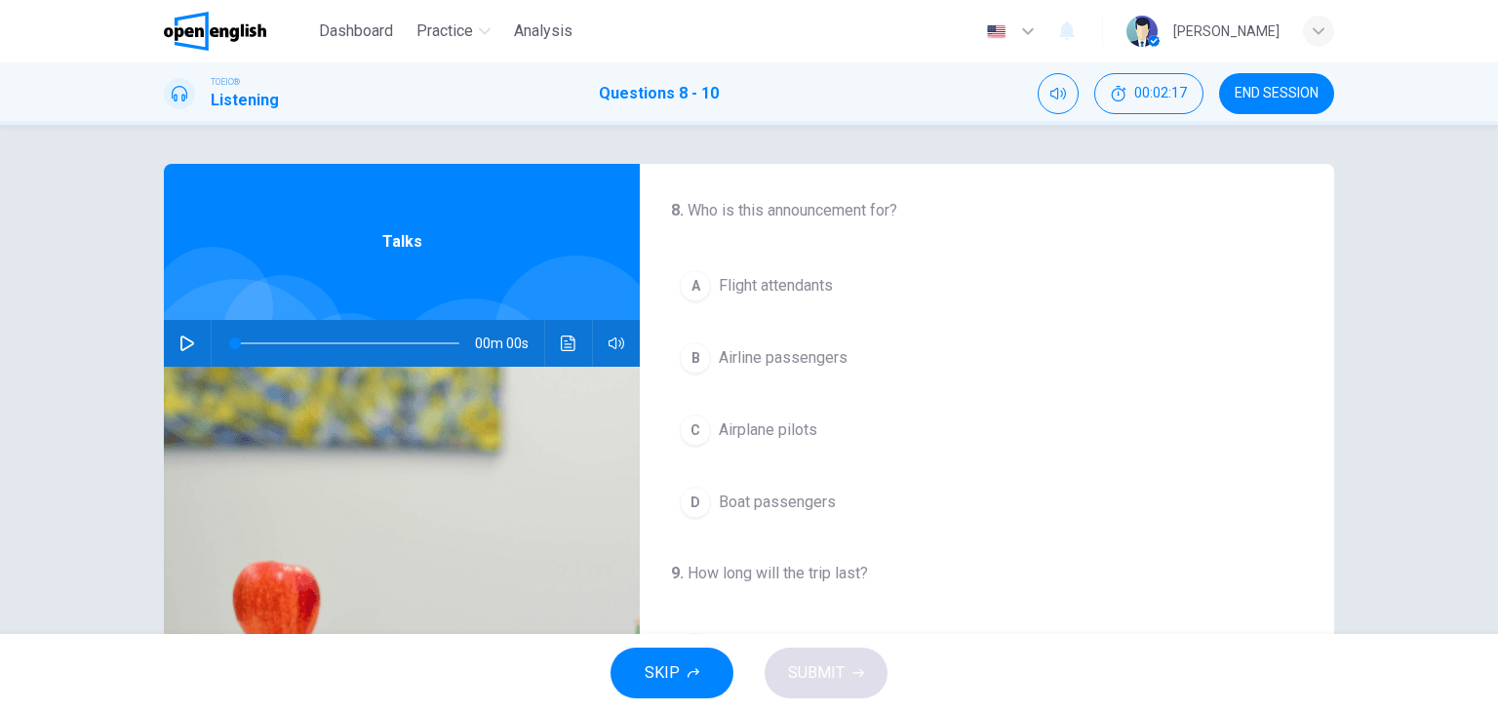
click at [179, 339] on icon "button" at bounding box center [187, 343] width 16 height 16
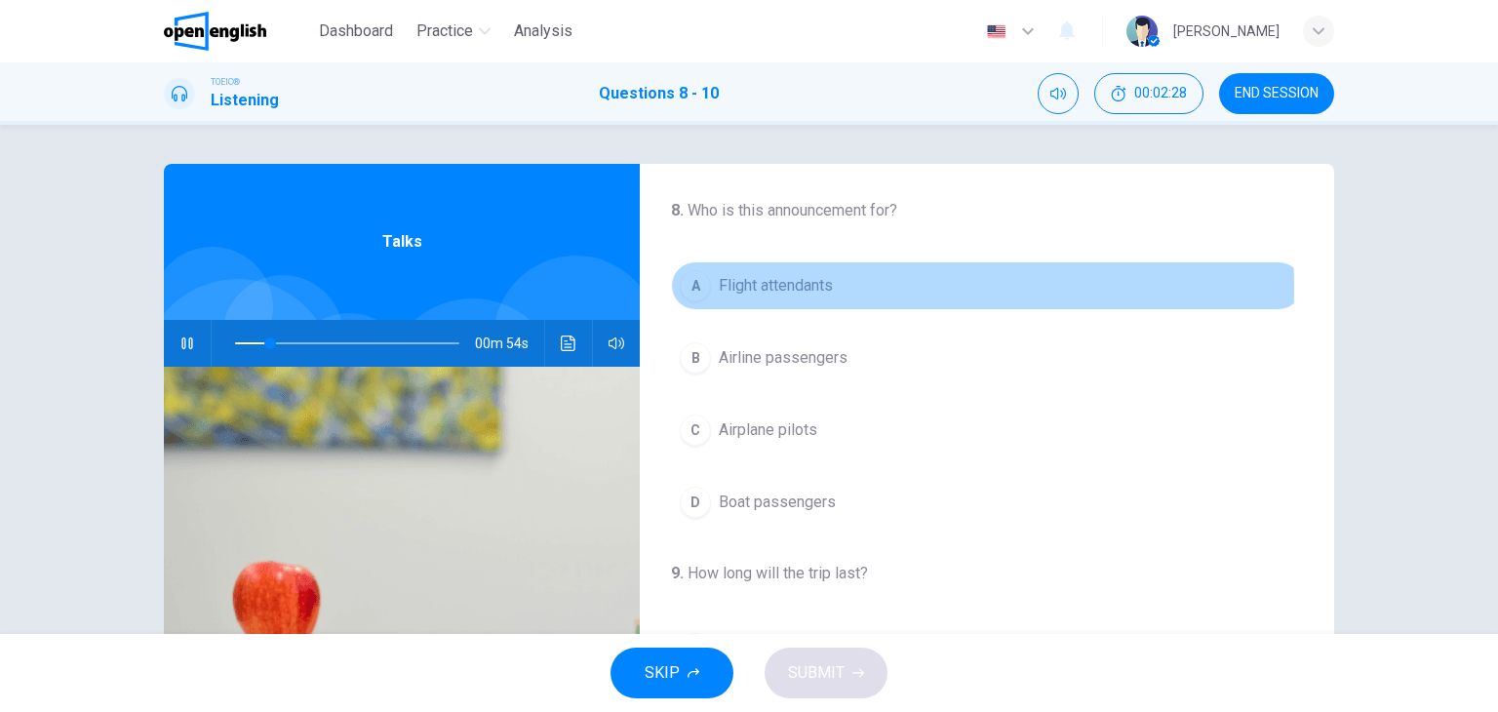
click at [819, 289] on span "Flight attendants" at bounding box center [776, 285] width 114 height 23
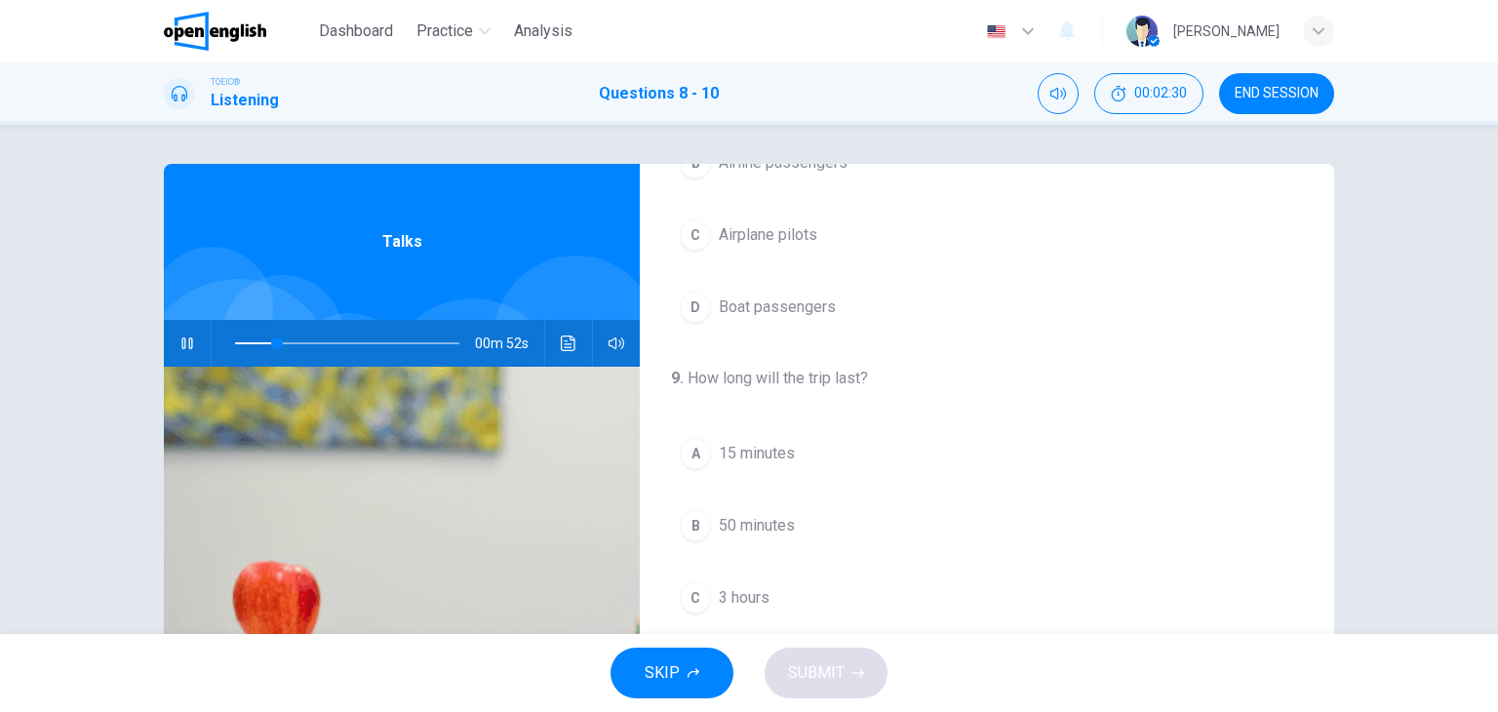
scroll to position [293, 0]
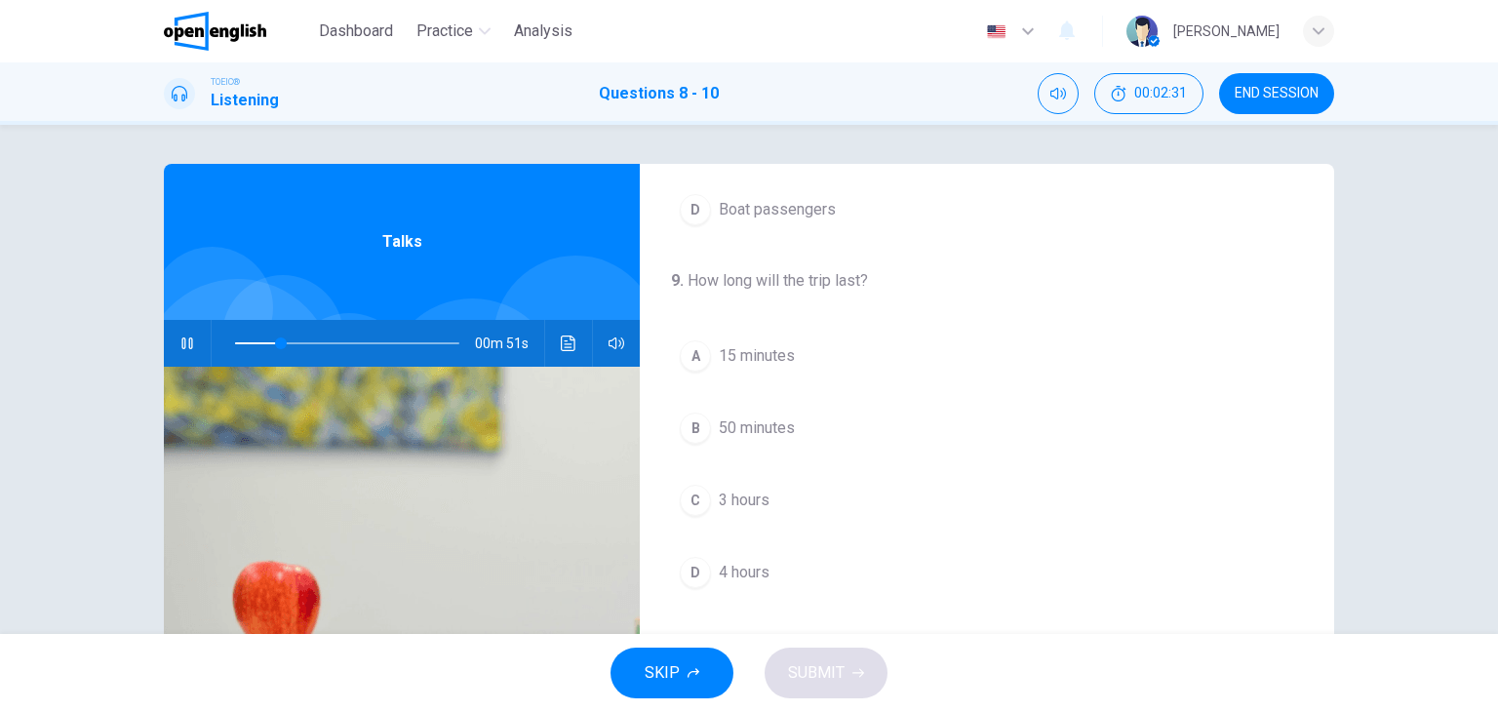
click at [748, 496] on span "3 hours" at bounding box center [744, 500] width 51 height 23
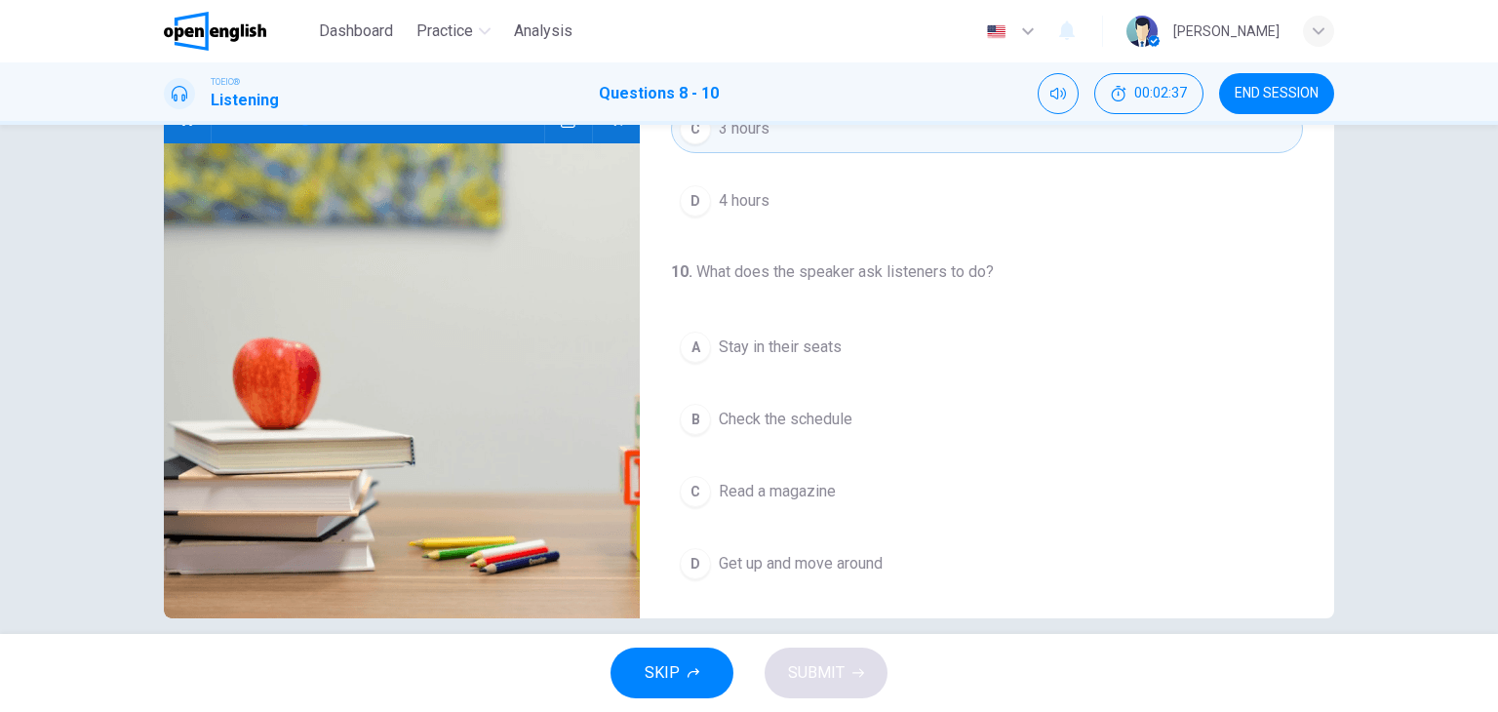
scroll to position [247, 0]
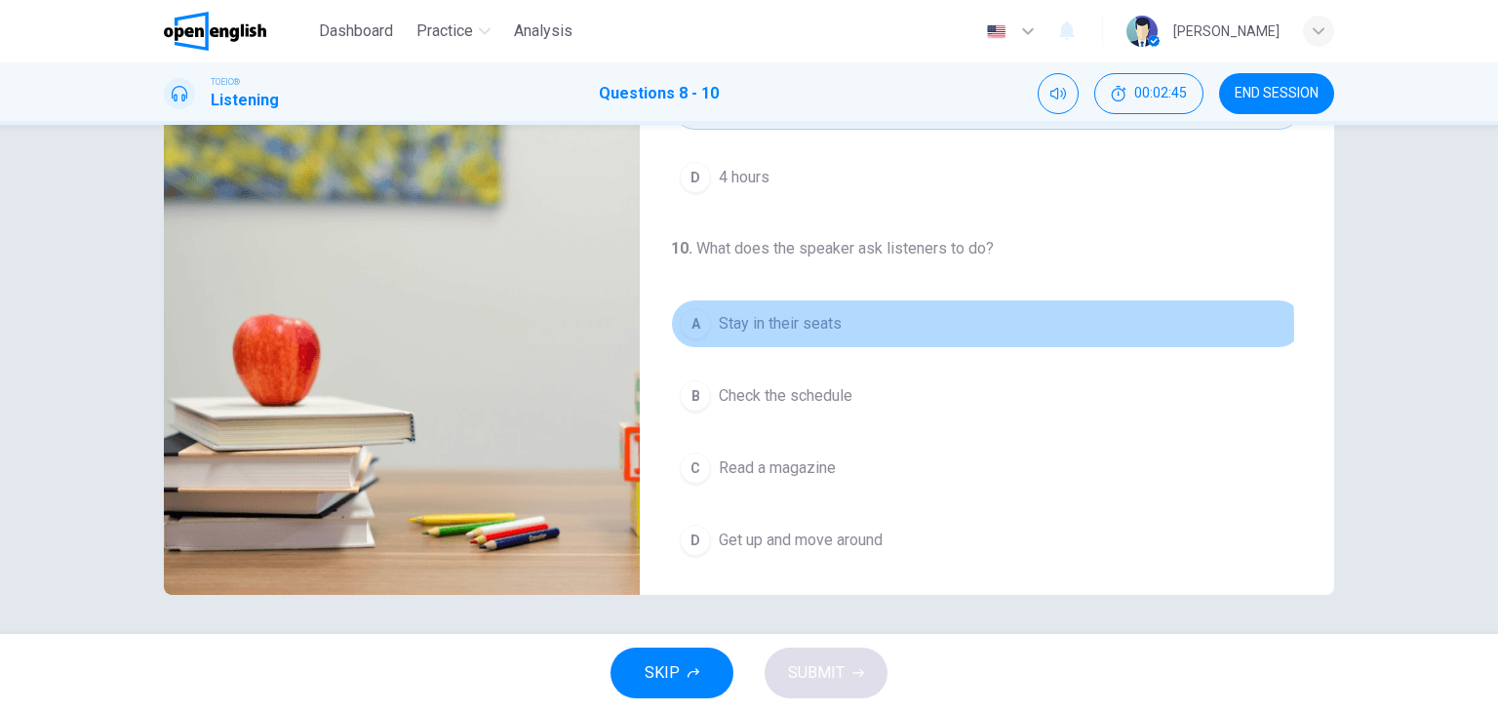
click at [825, 325] on span "Stay in their seats" at bounding box center [780, 323] width 123 height 23
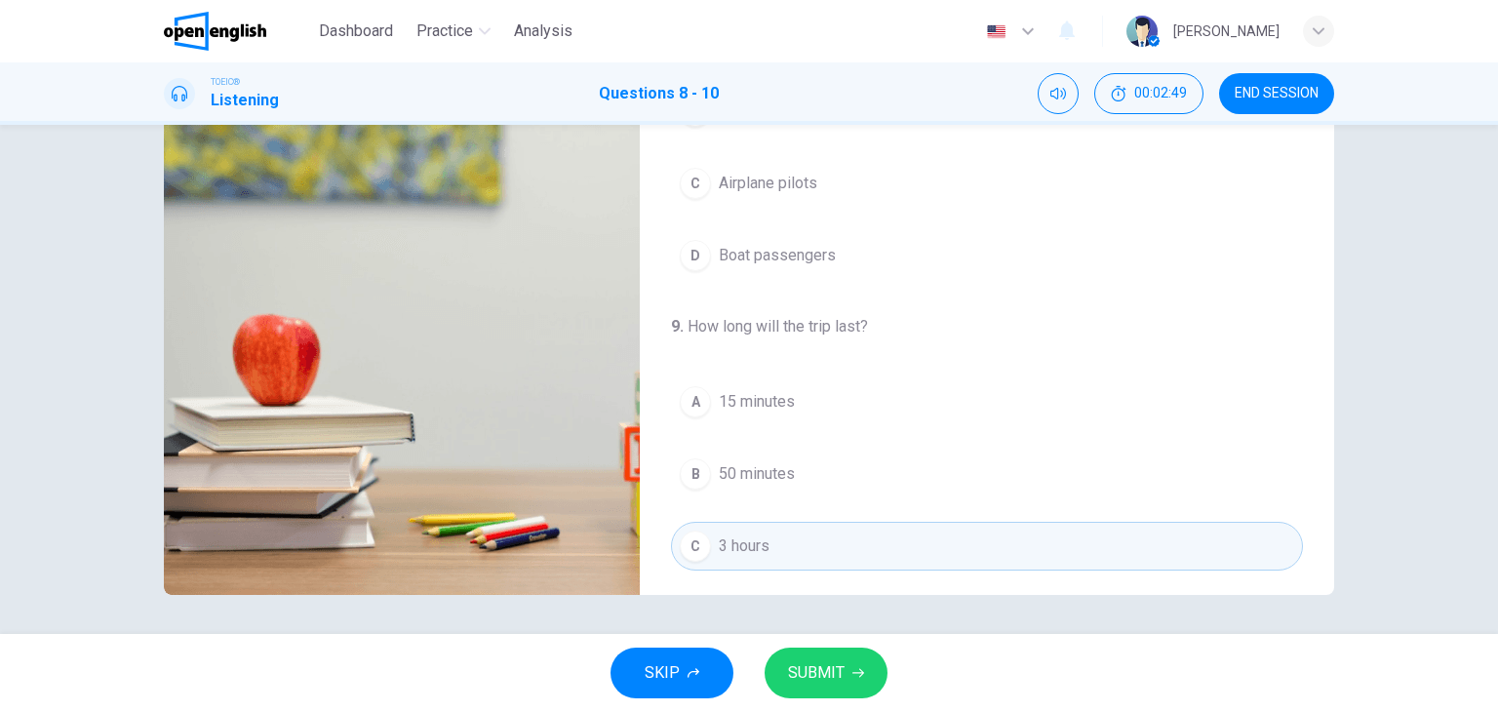
scroll to position [441, 0]
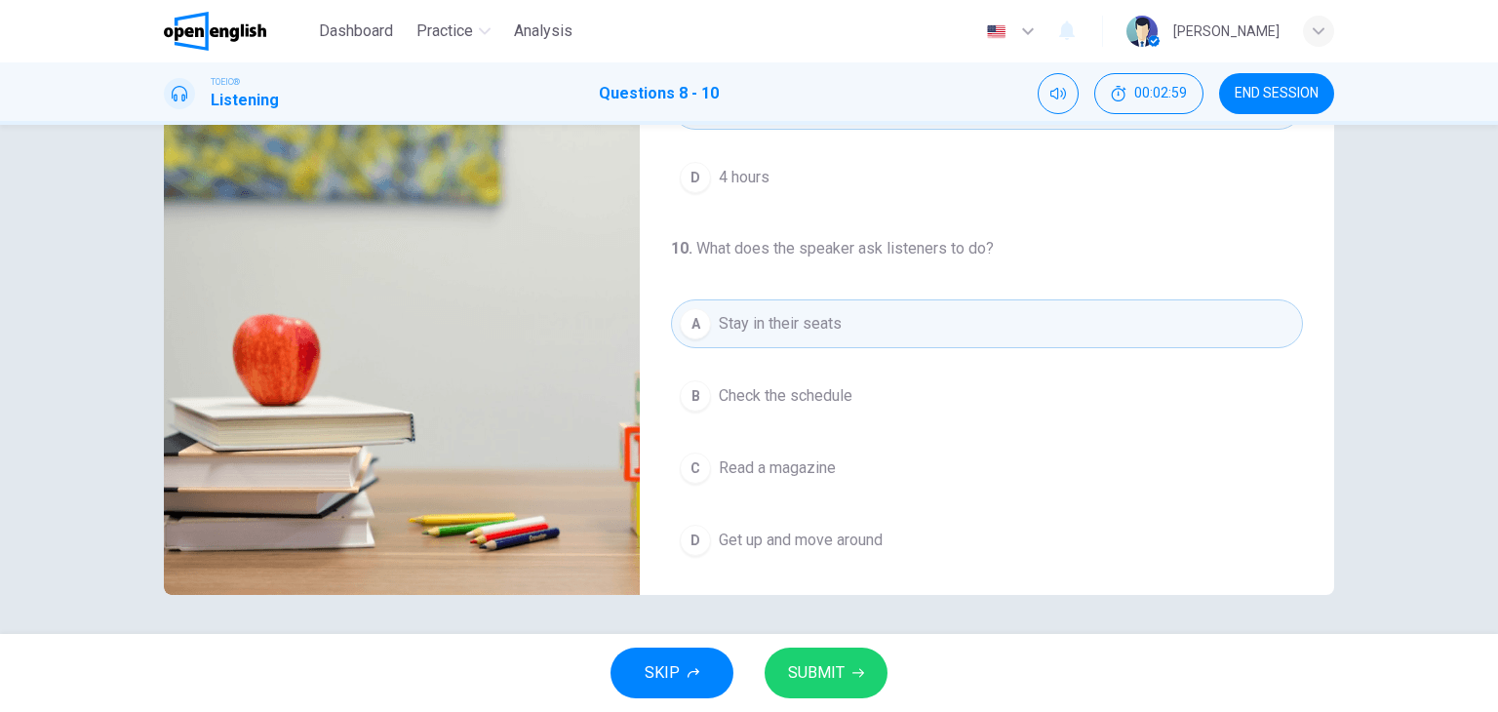
click at [852, 668] on icon "button" at bounding box center [858, 673] width 12 height 12
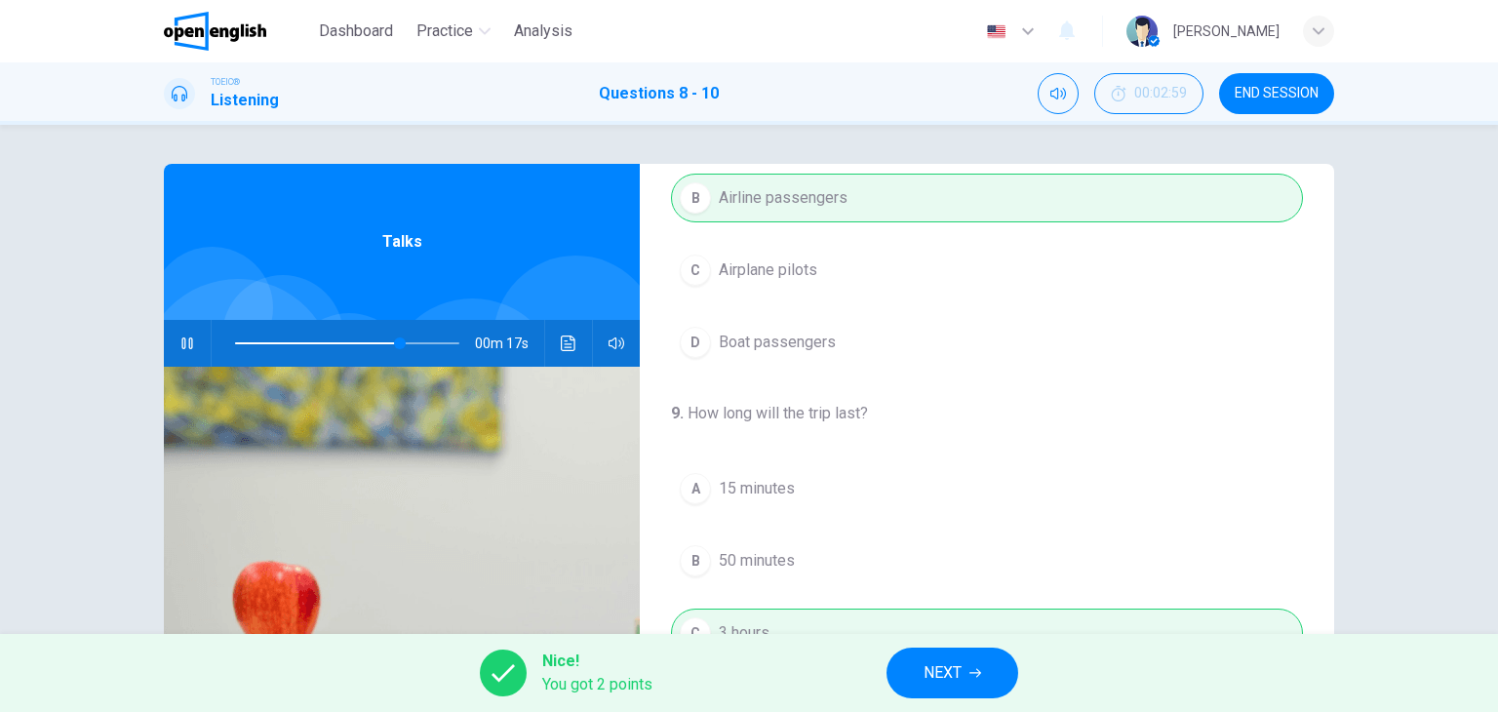
scroll to position [390, 0]
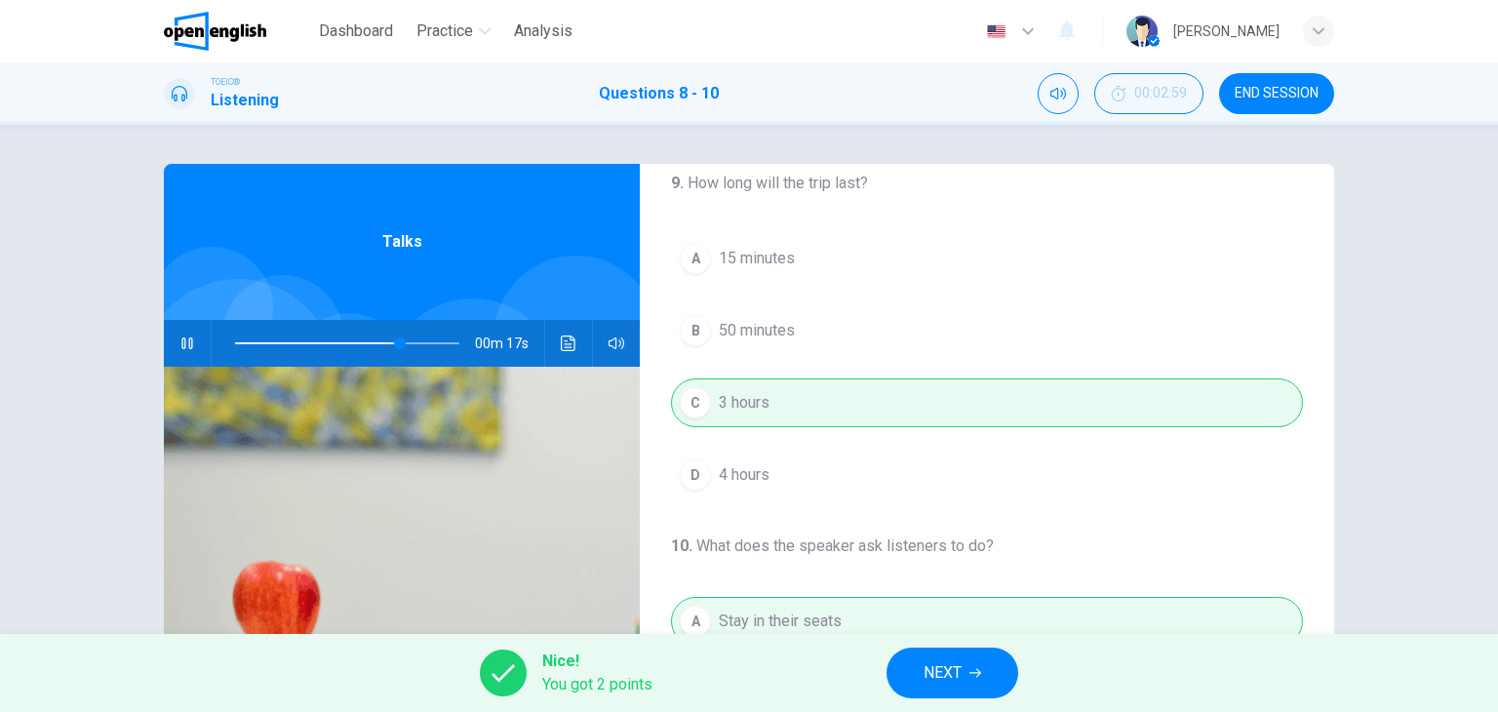
type input "**"
click at [965, 671] on button "NEXT" at bounding box center [952, 672] width 132 height 51
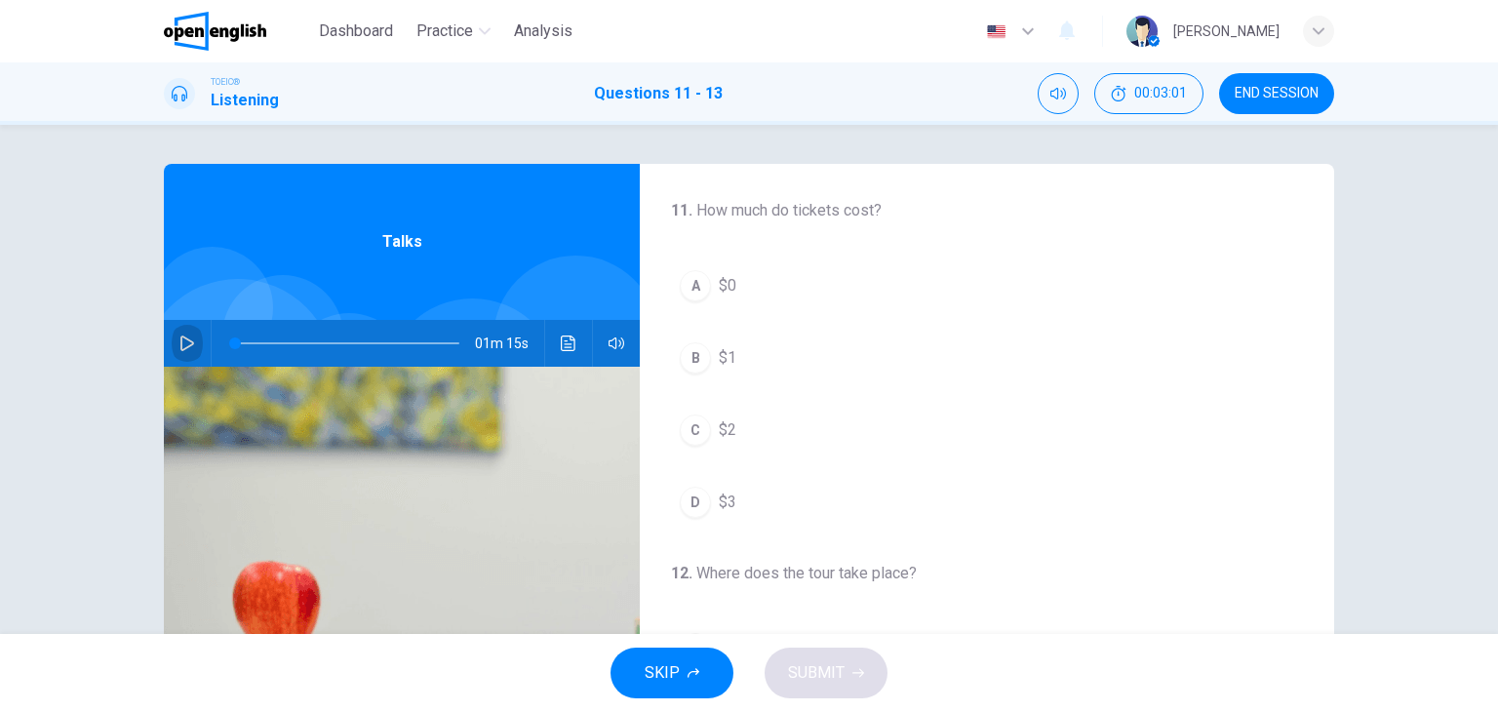
click at [179, 345] on icon "button" at bounding box center [187, 343] width 16 height 16
click at [732, 282] on button "A $0" at bounding box center [987, 285] width 632 height 49
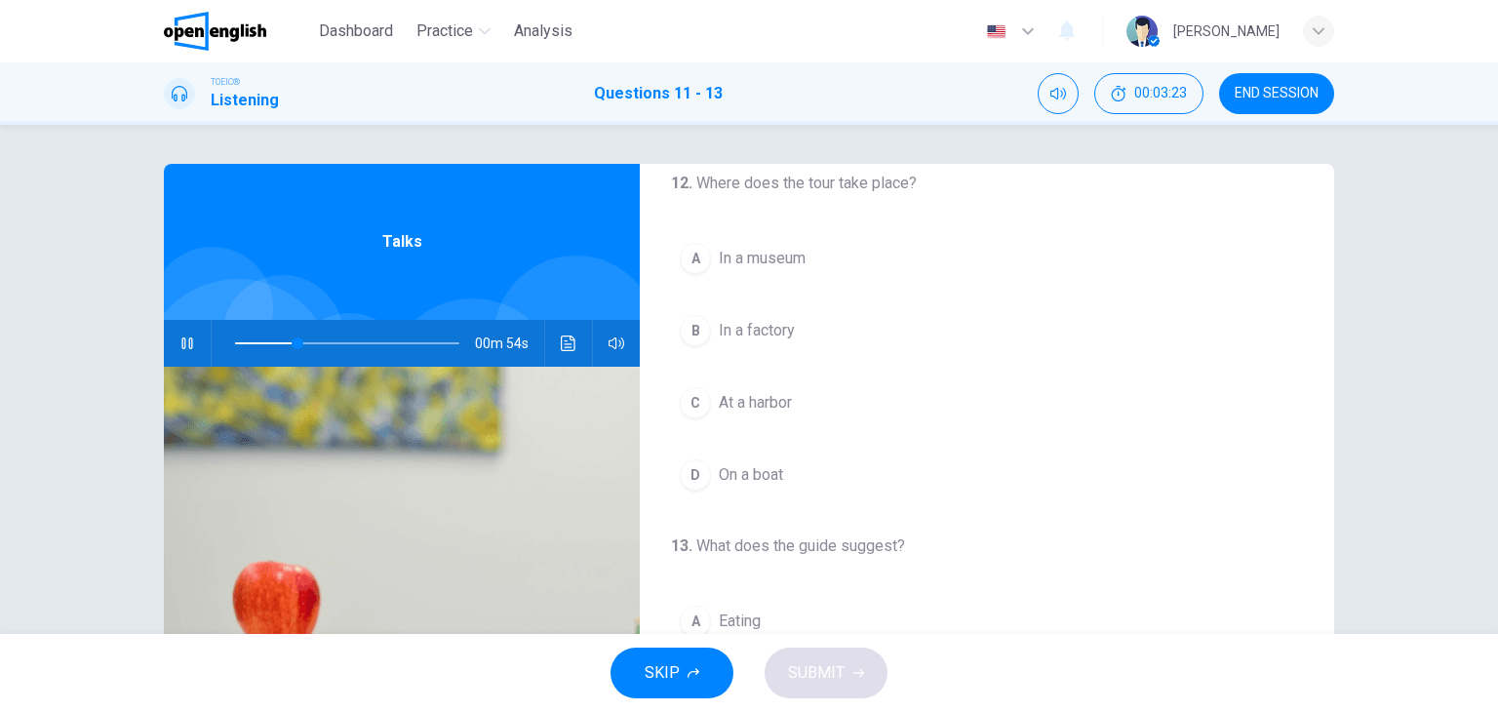
click at [778, 262] on span "In a museum" at bounding box center [762, 258] width 87 height 23
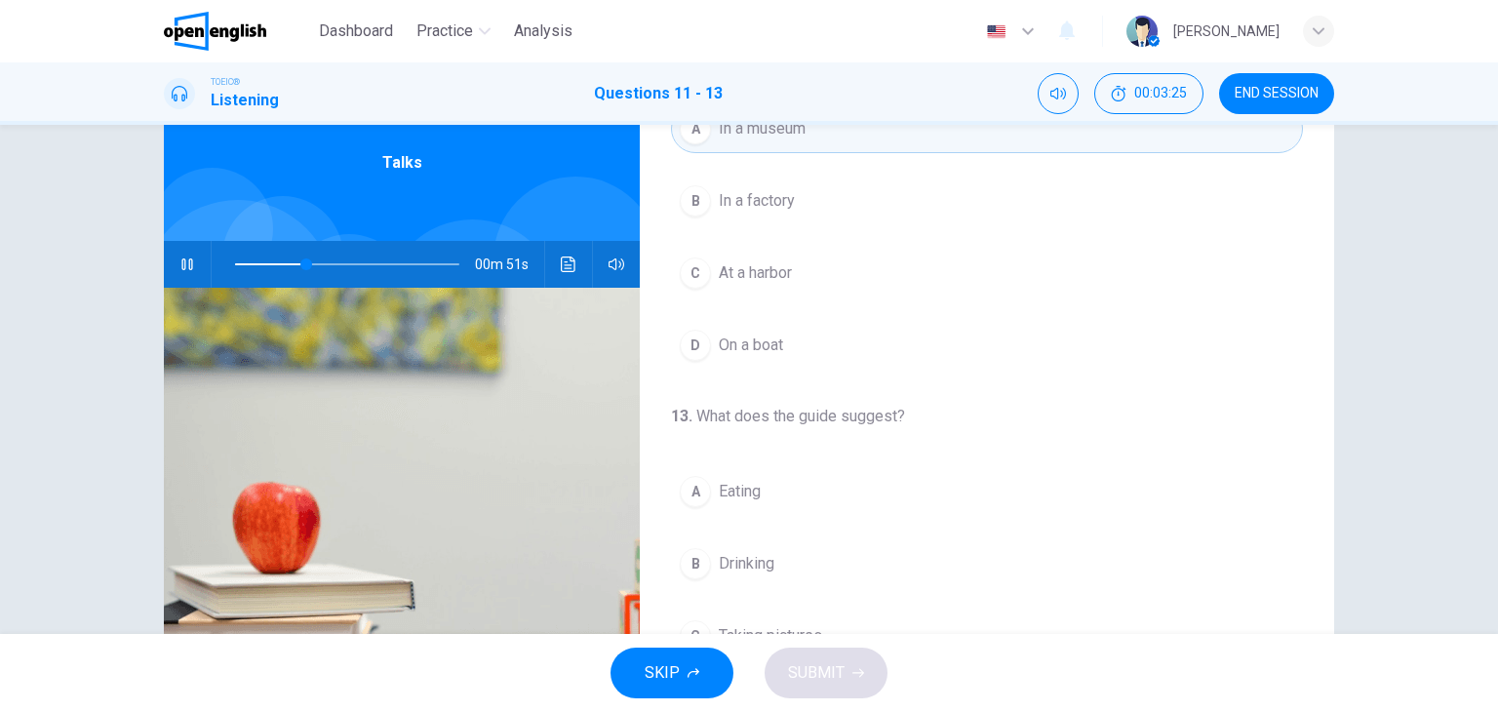
scroll to position [195, 0]
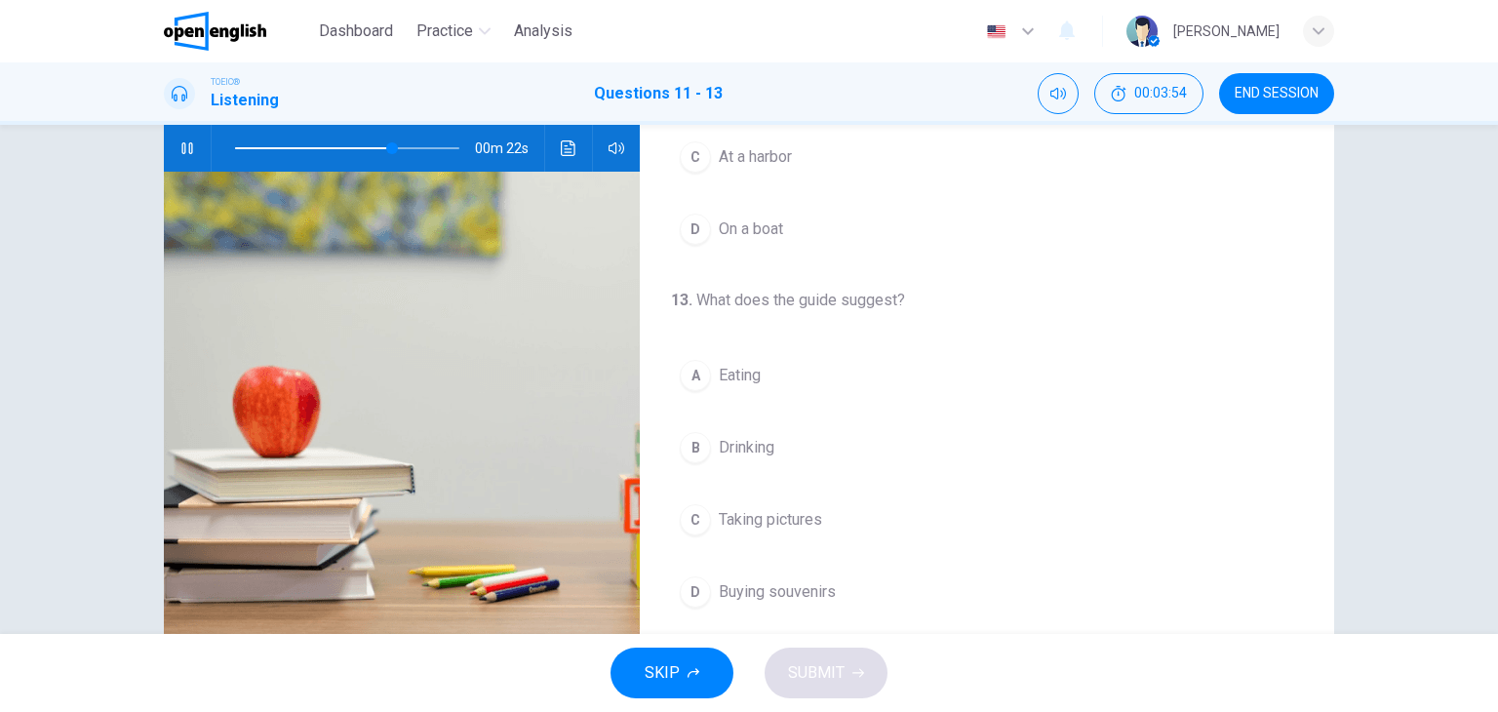
click at [809, 594] on span "Buying souvenirs" at bounding box center [777, 591] width 117 height 23
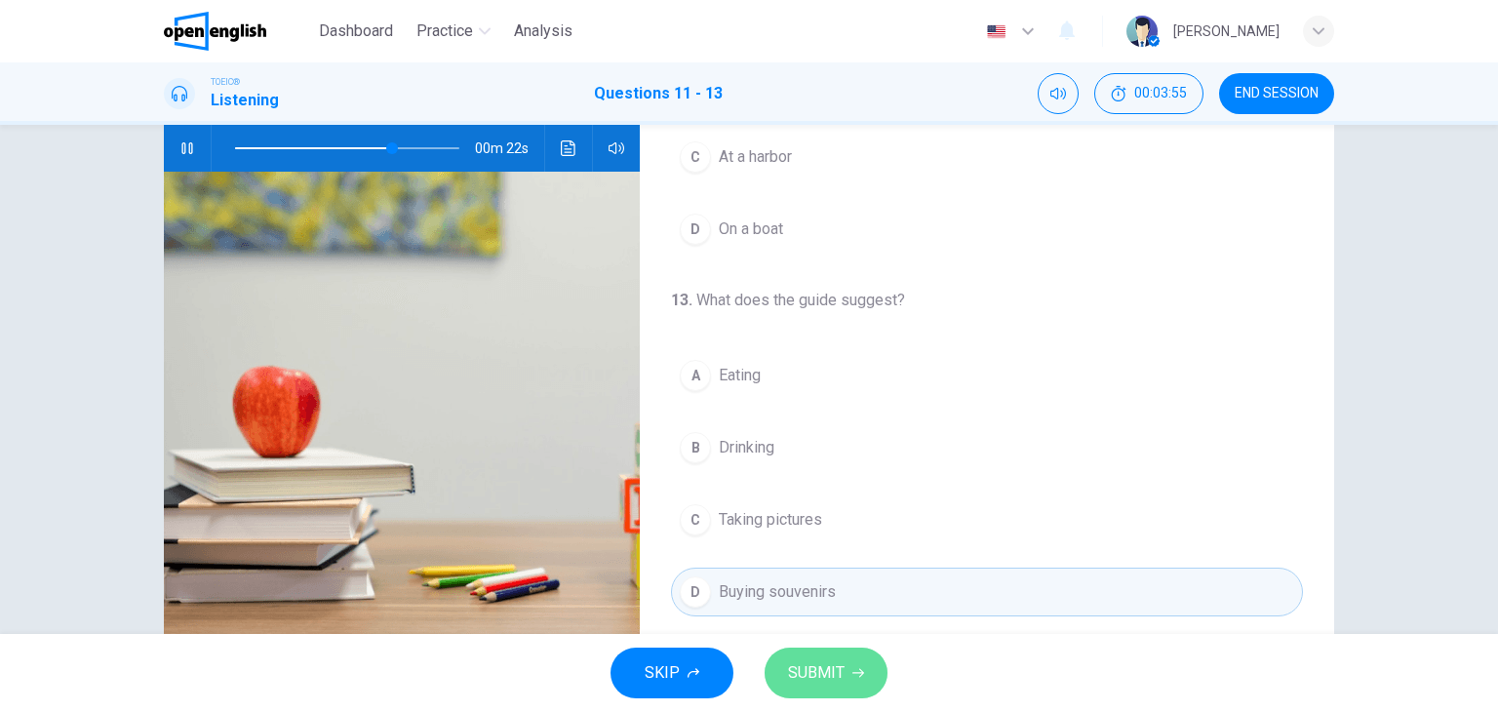
click at [851, 660] on button "SUBMIT" at bounding box center [825, 672] width 123 height 51
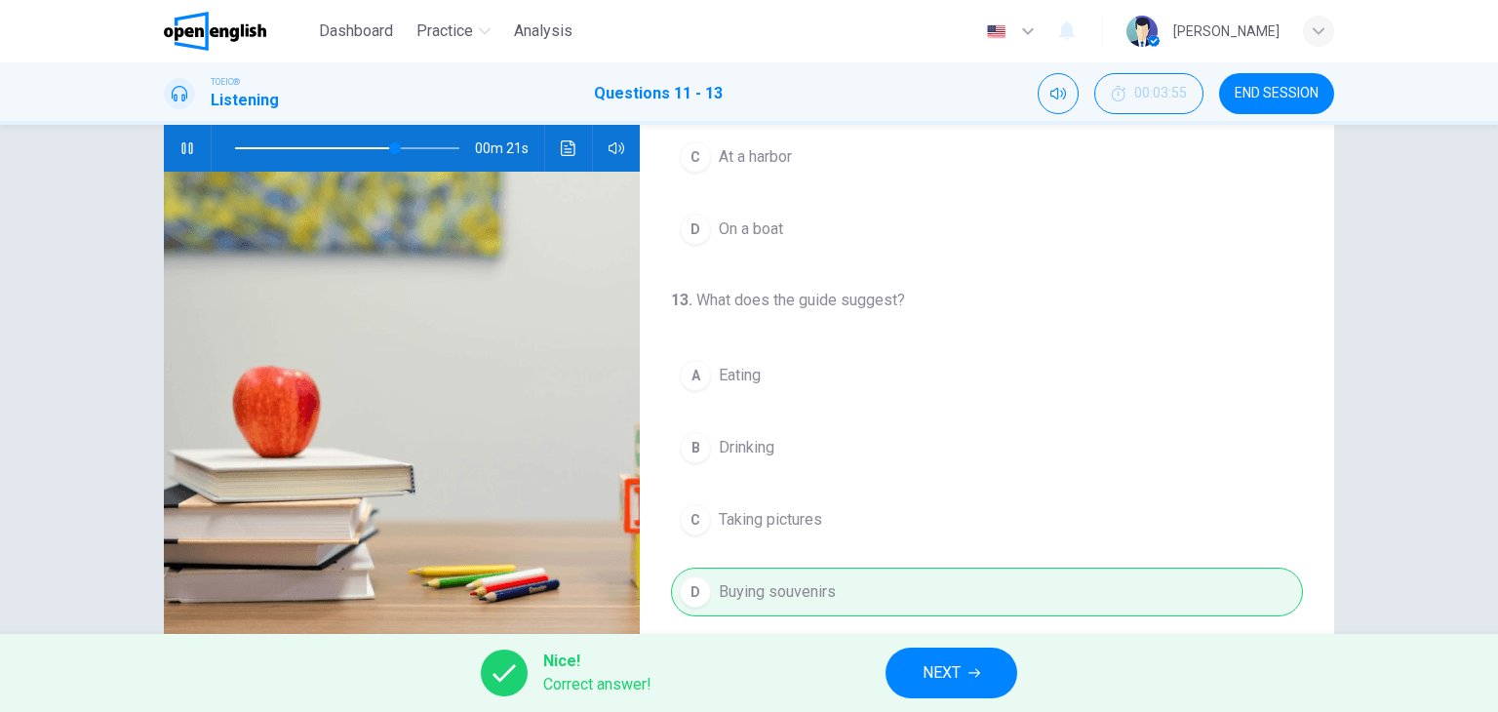
type input "**"
click at [933, 671] on span "NEXT" at bounding box center [941, 672] width 38 height 27
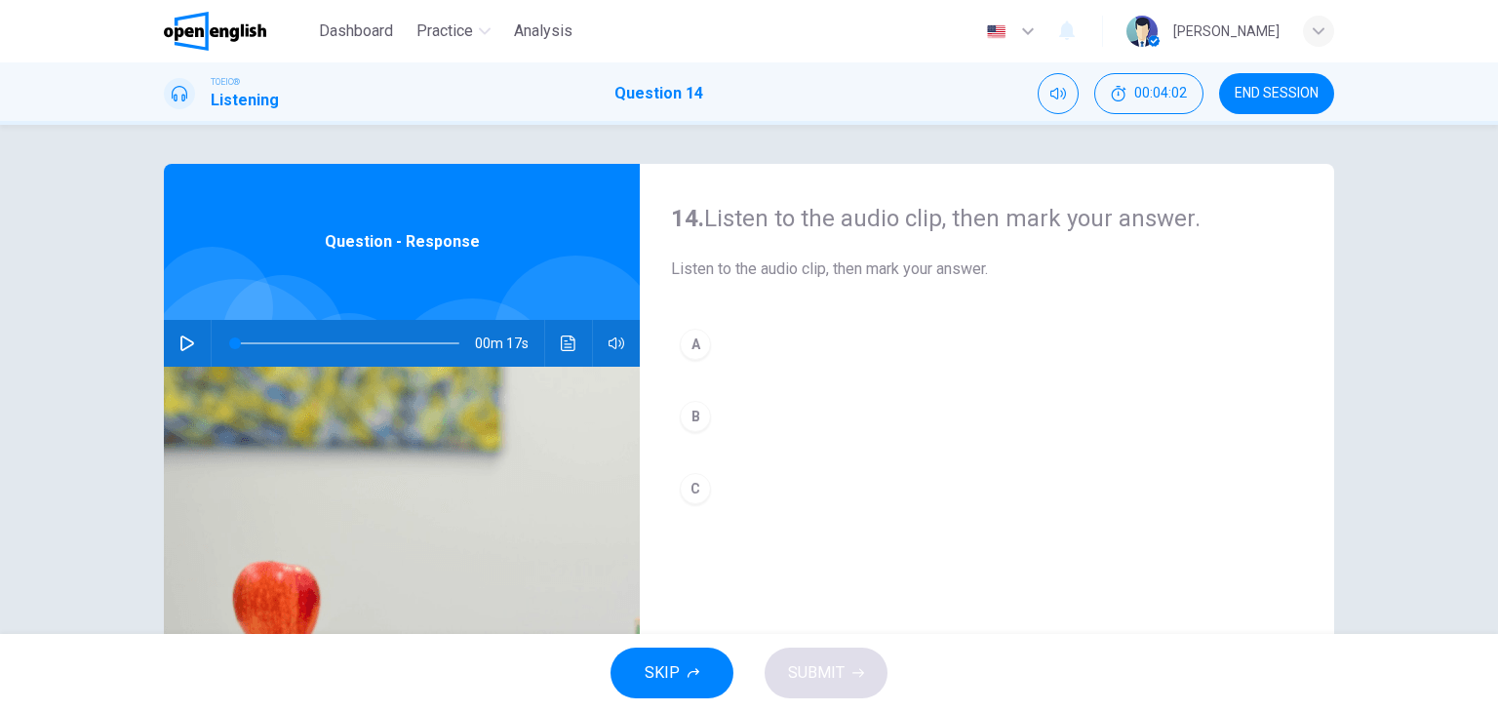
scroll to position [0, 0]
click at [183, 338] on icon "button" at bounding box center [187, 343] width 16 height 16
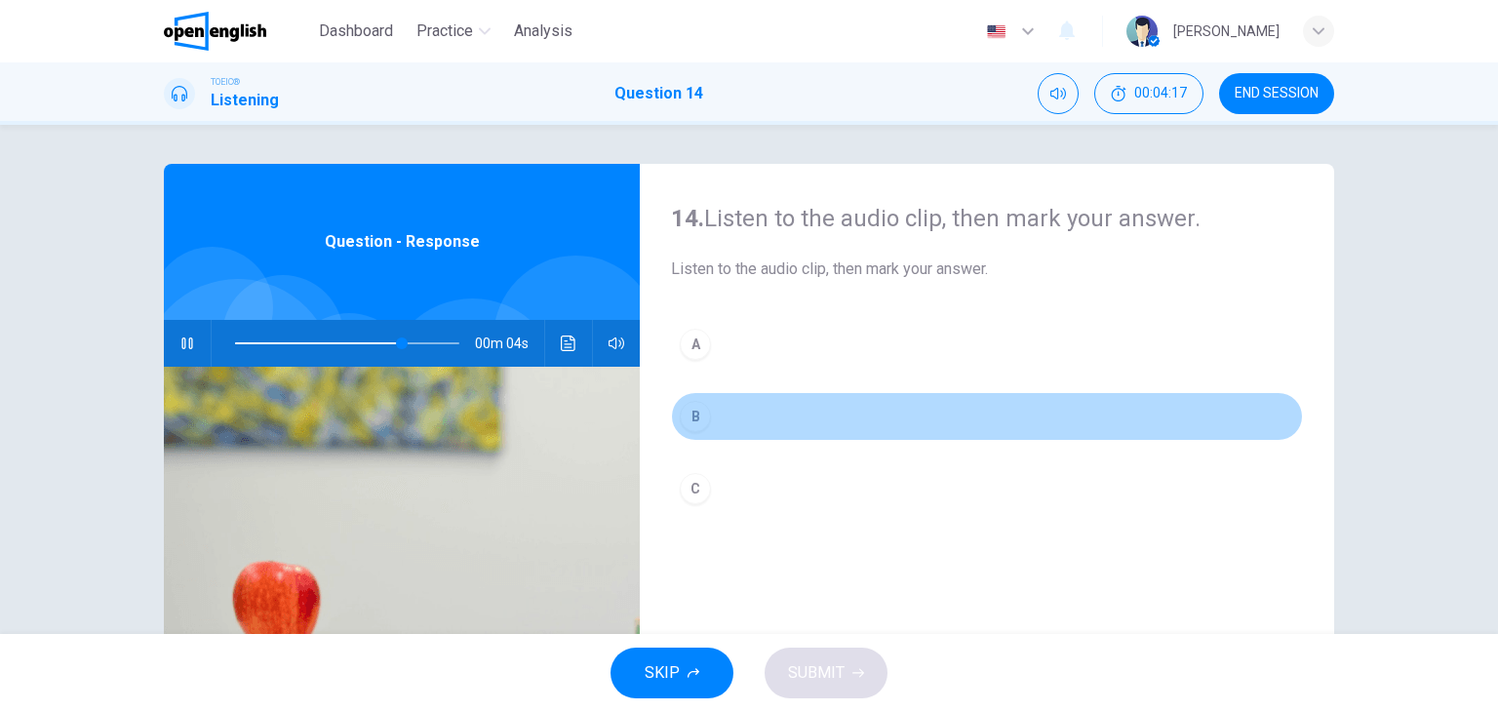
click at [690, 418] on div "B" at bounding box center [695, 416] width 31 height 31
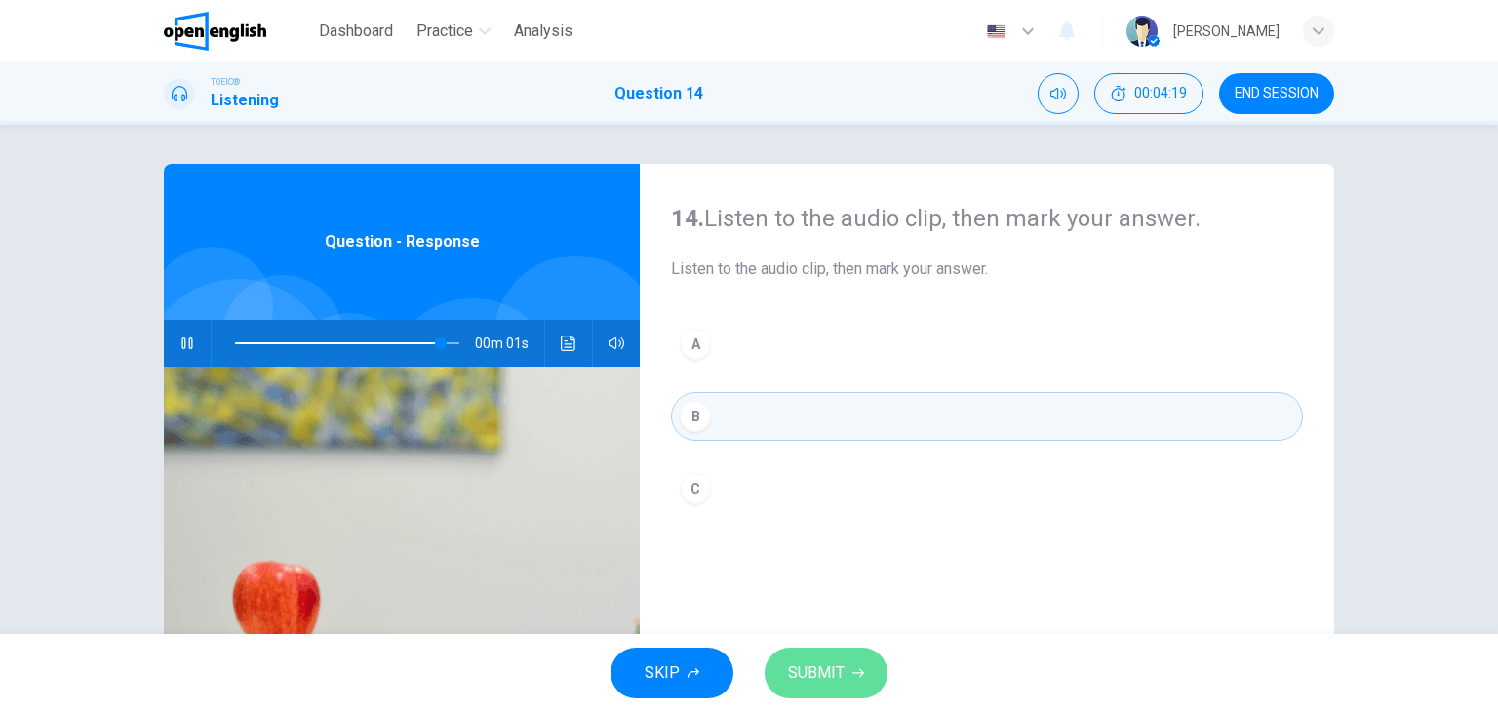
click at [858, 672] on icon "button" at bounding box center [858, 673] width 12 height 9
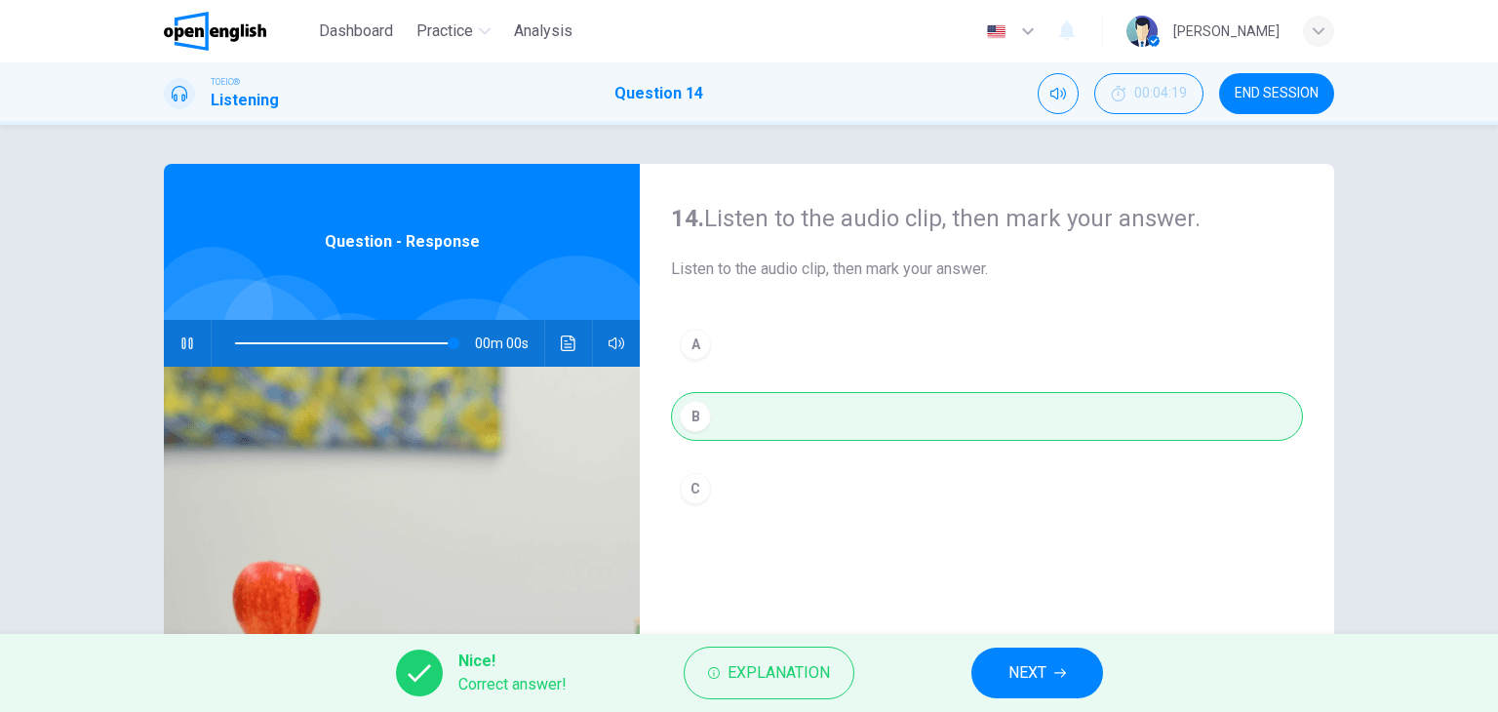
type input "*"
click at [1031, 681] on span "NEXT" at bounding box center [1027, 672] width 38 height 27
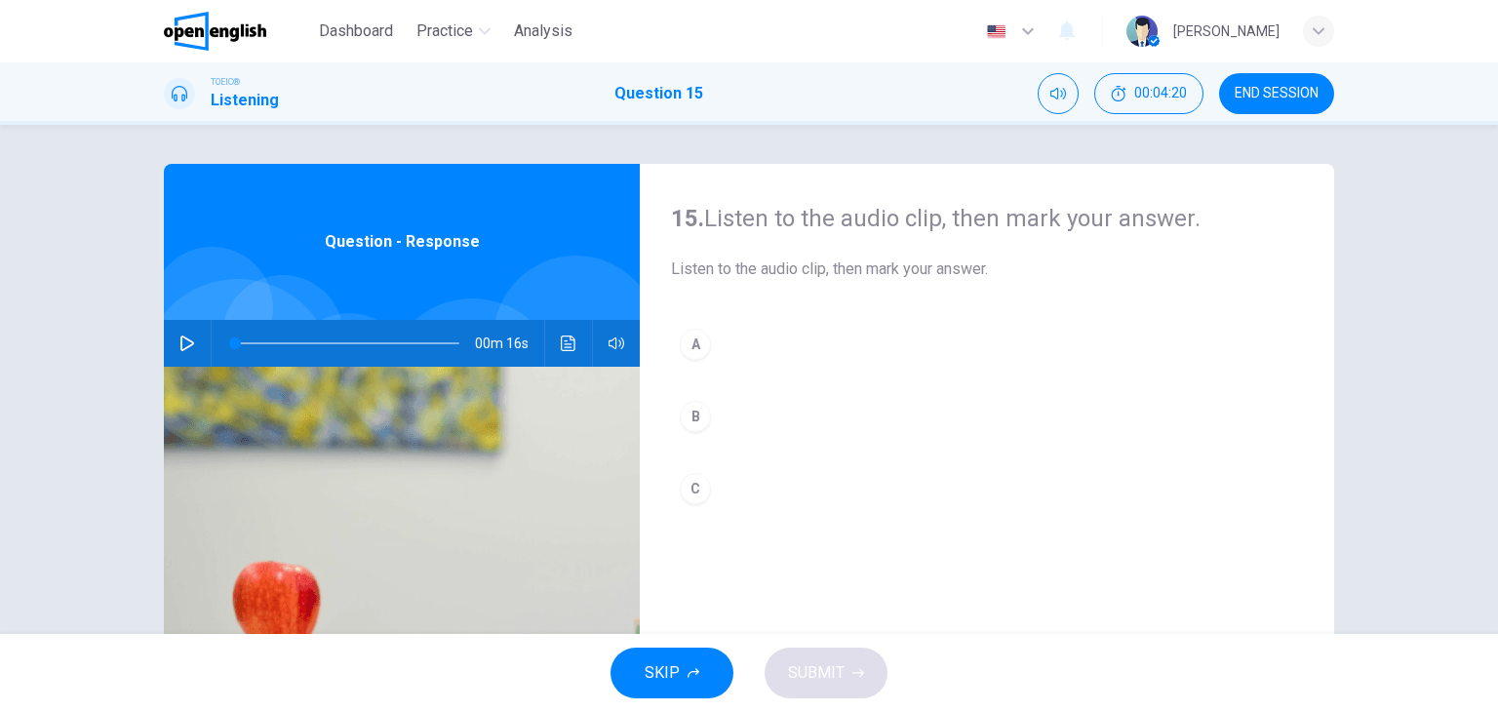
click at [1264, 92] on span "END SESSION" at bounding box center [1276, 94] width 84 height 16
